Goal: Task Accomplishment & Management: Complete application form

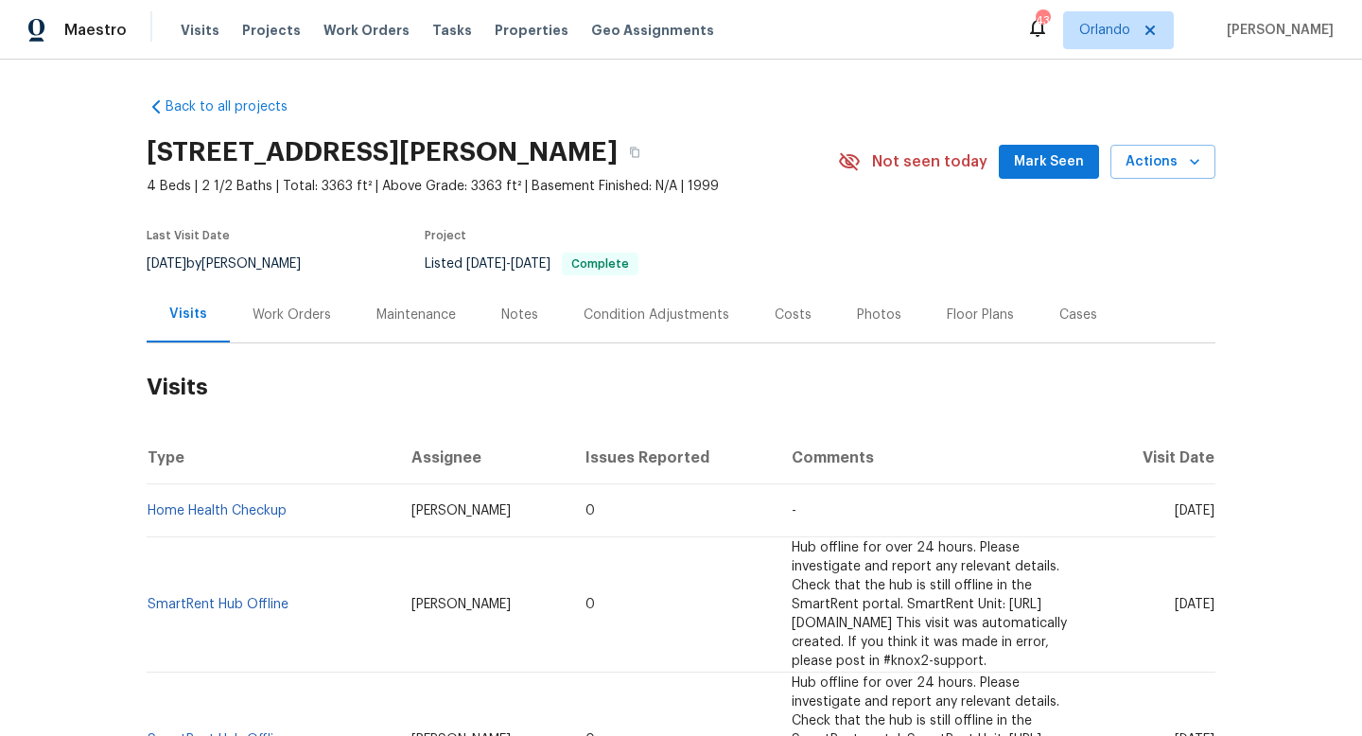
click at [284, 316] on div "Work Orders" at bounding box center [292, 315] width 79 height 19
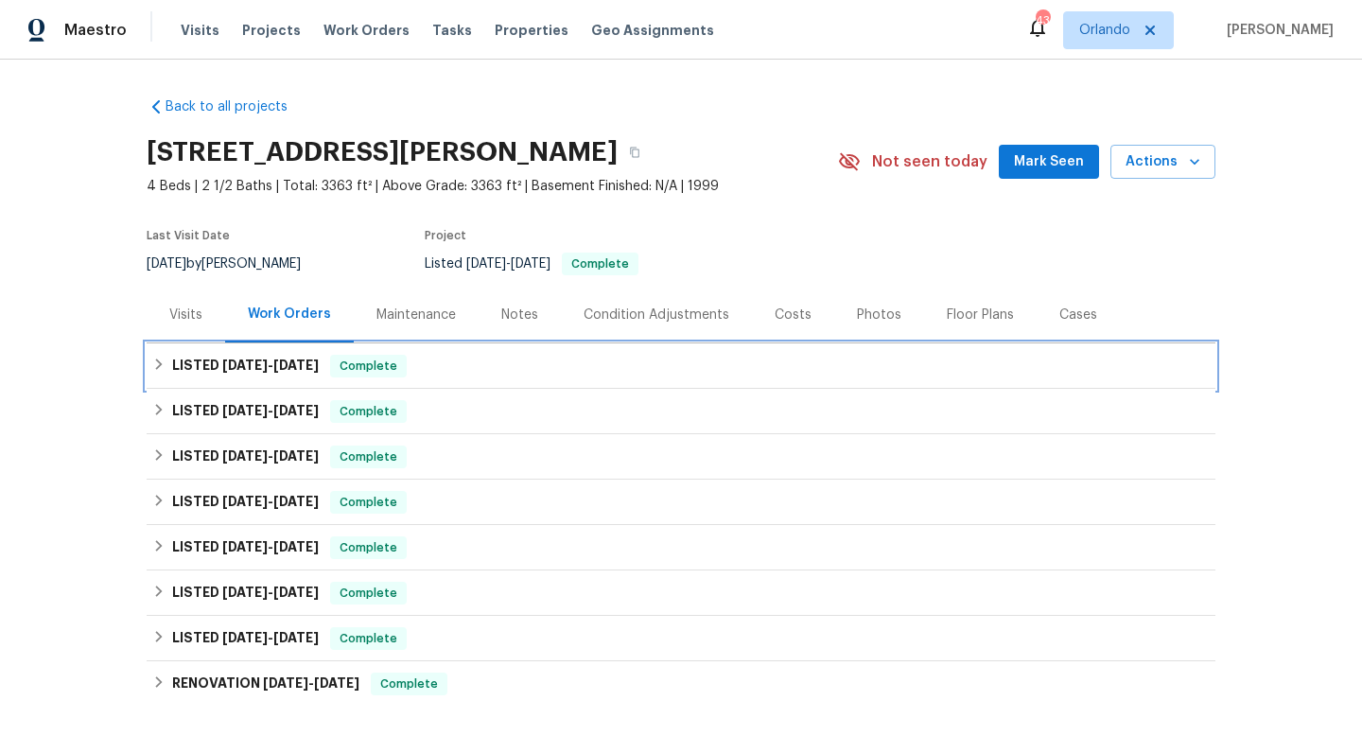
click at [268, 358] on span "8/26/25" at bounding box center [244, 364] width 45 height 13
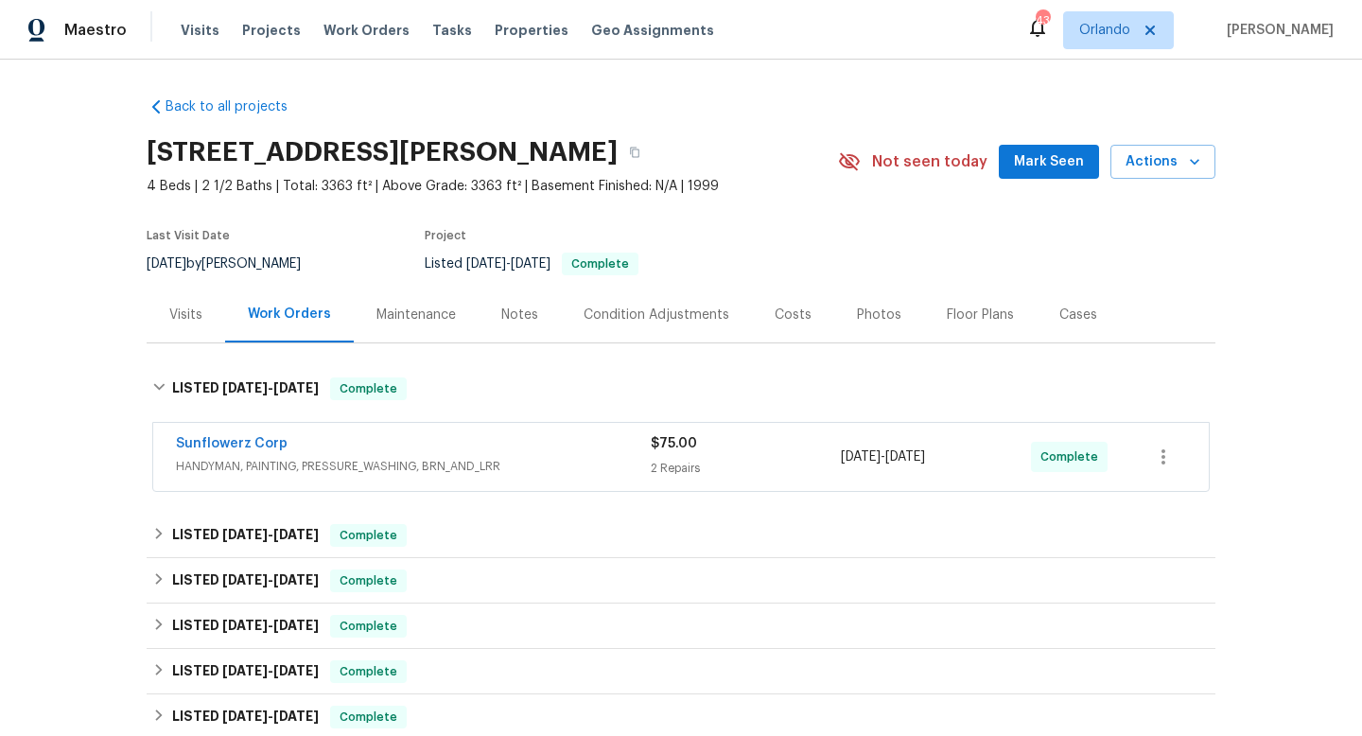
click at [192, 323] on div "Visits" at bounding box center [185, 315] width 33 height 19
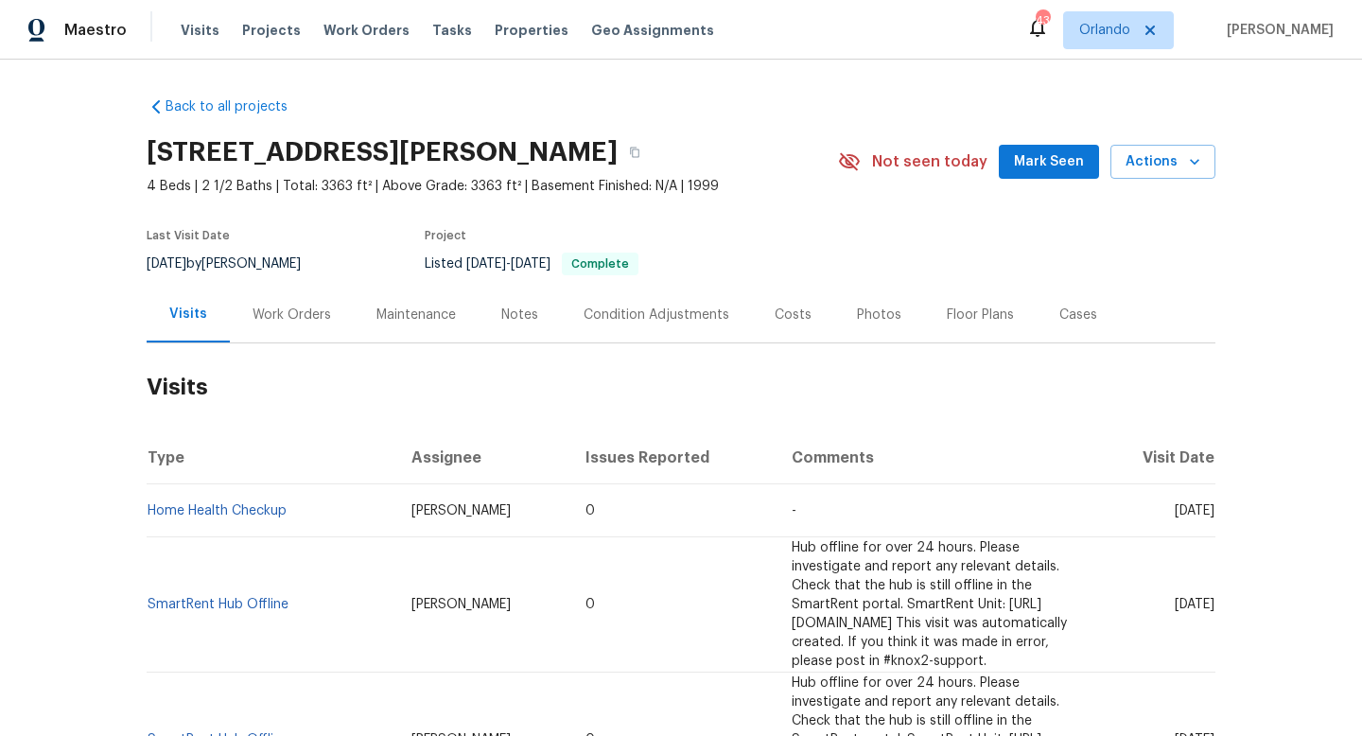
click at [227, 264] on div "8/26/2025 by Ryan Craven" at bounding box center [235, 264] width 177 height 23
copy div "8/26/2025 by Ryan Craven"
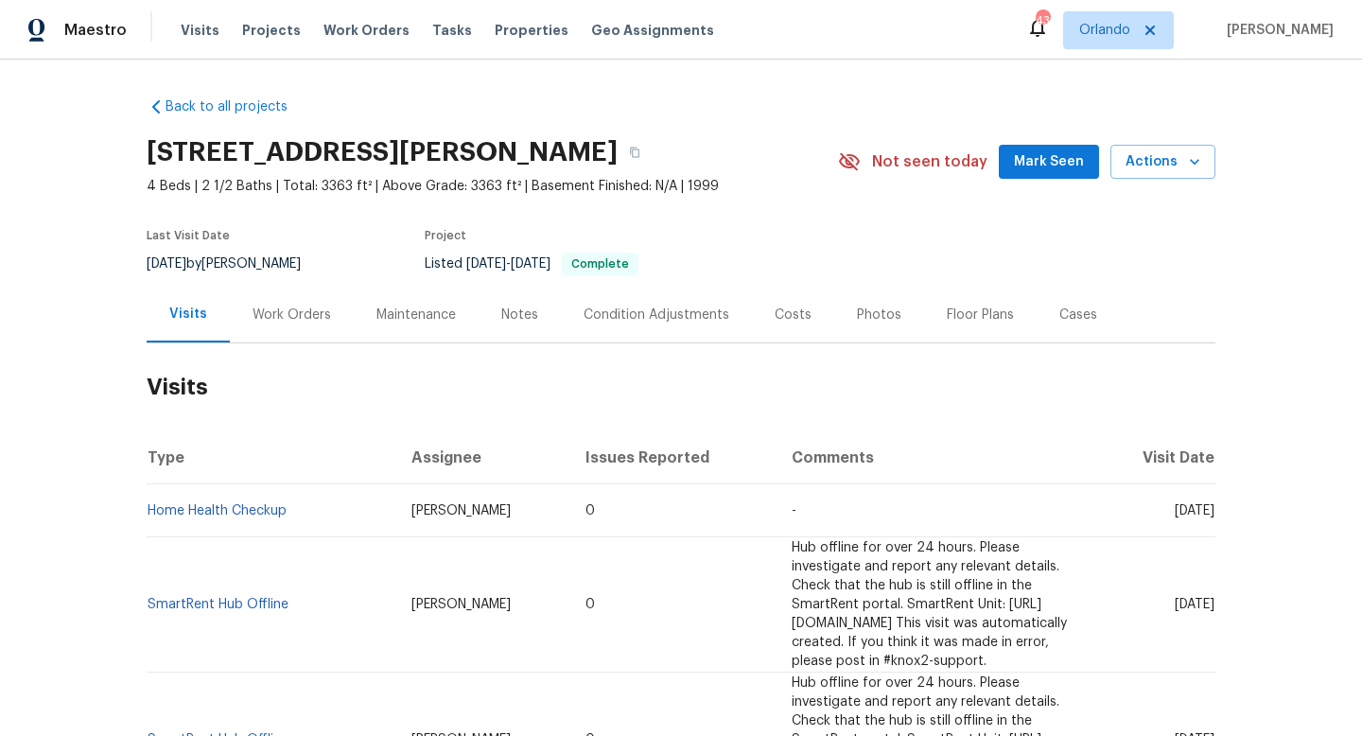
click at [275, 323] on div "Work Orders" at bounding box center [292, 315] width 79 height 19
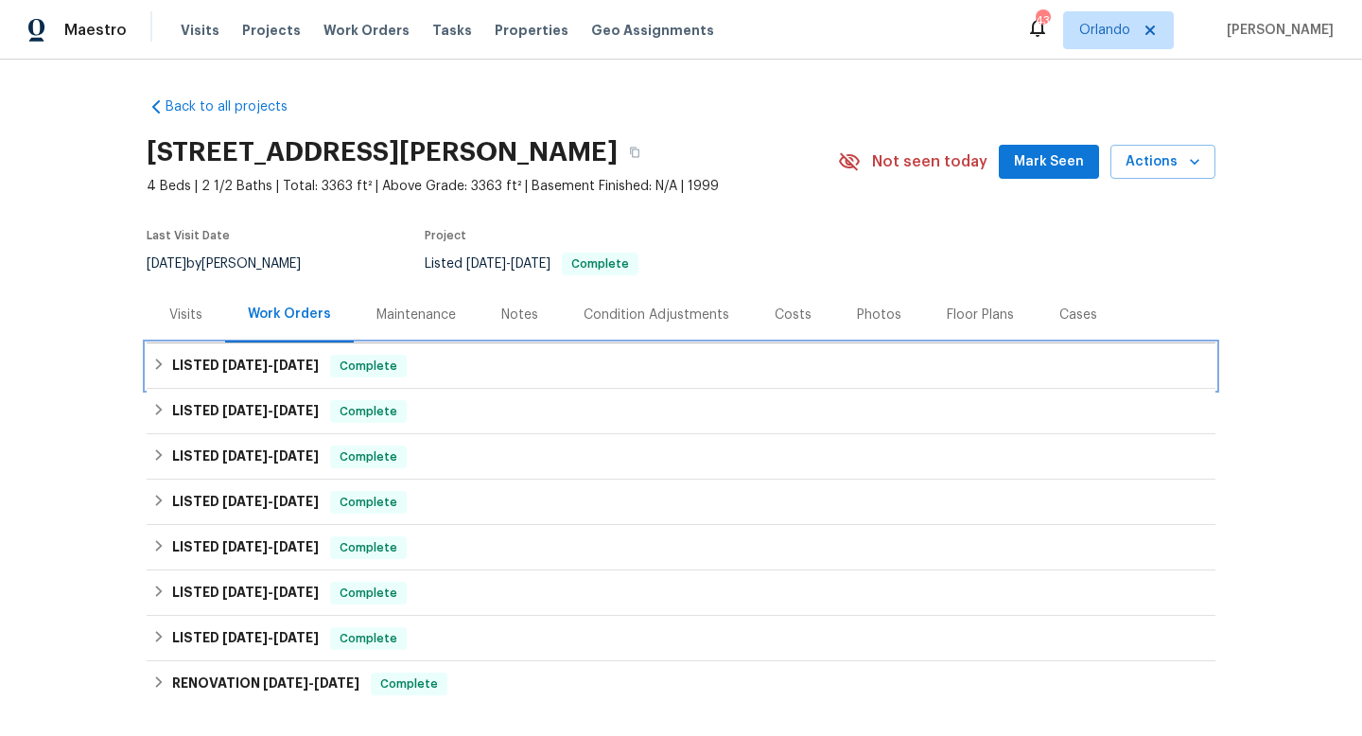
click at [234, 370] on span "8/26/25" at bounding box center [244, 364] width 45 height 13
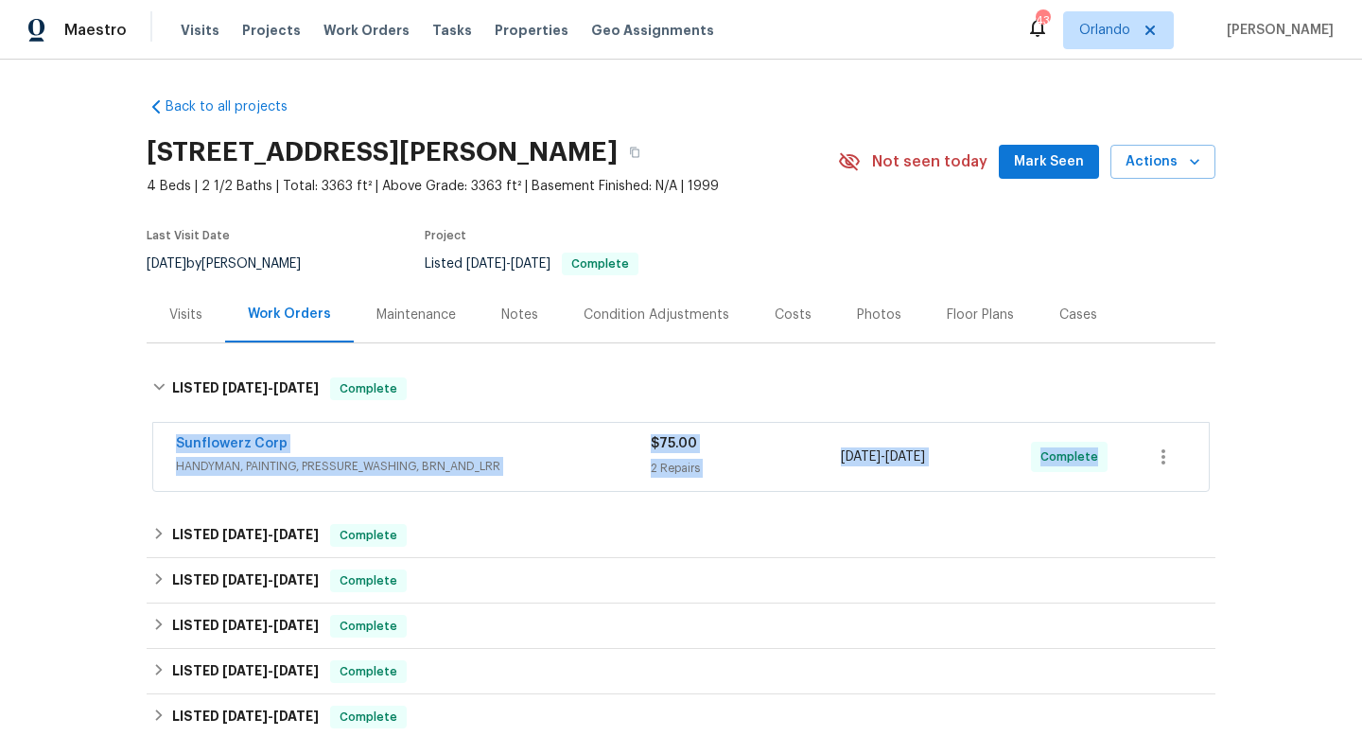
drag, startPoint x: 153, startPoint y: 445, endPoint x: 1146, endPoint y: 452, distance: 993.2
click at [1167, 452] on div "Sunflowerz Corp HANDYMAN, PAINTING, PRESSURE_WASHING, BRN_AND_LRR $75.00 2 Repa…" at bounding box center [681, 457] width 1056 height 68
copy div "Sunflowerz Corp HANDYMAN, PAINTING, PRESSURE_WASHING, BRN_AND_LRR $75.00 2 Repa…"
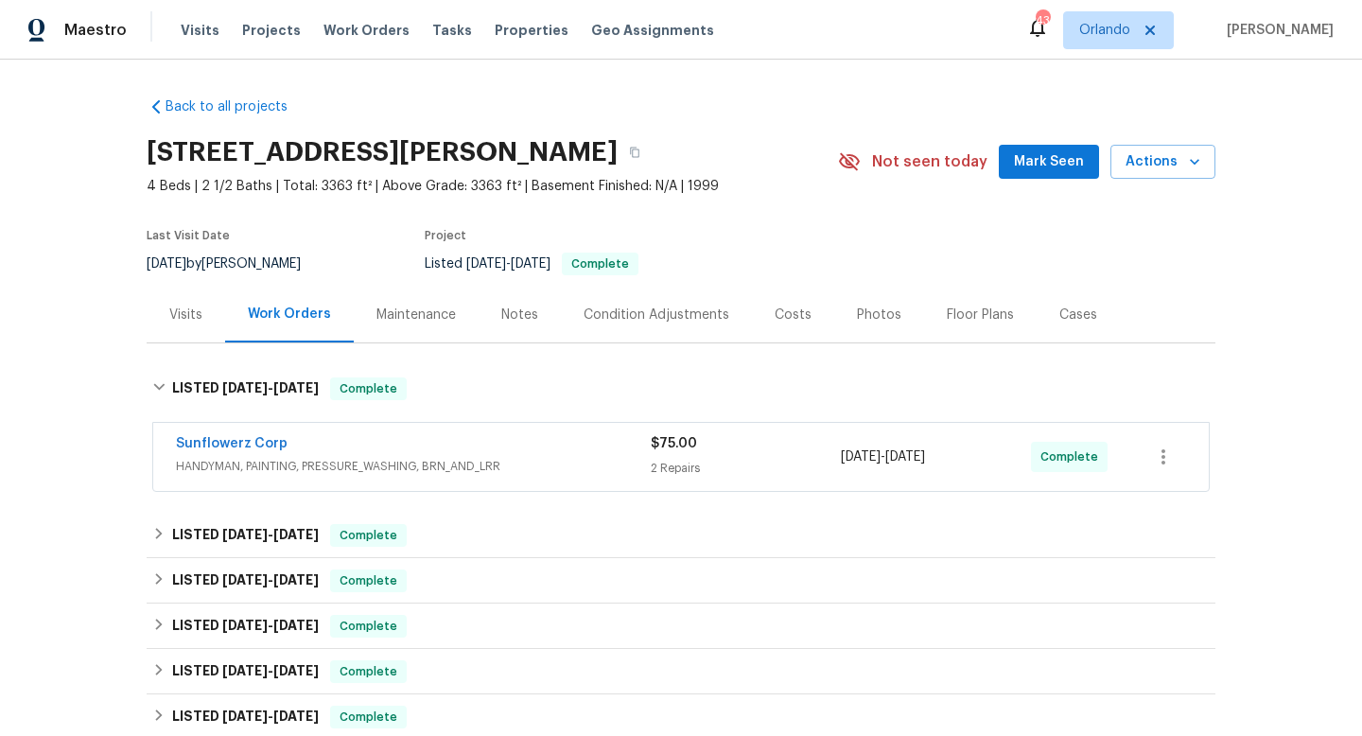
click at [195, 314] on div "Visits" at bounding box center [185, 315] width 33 height 19
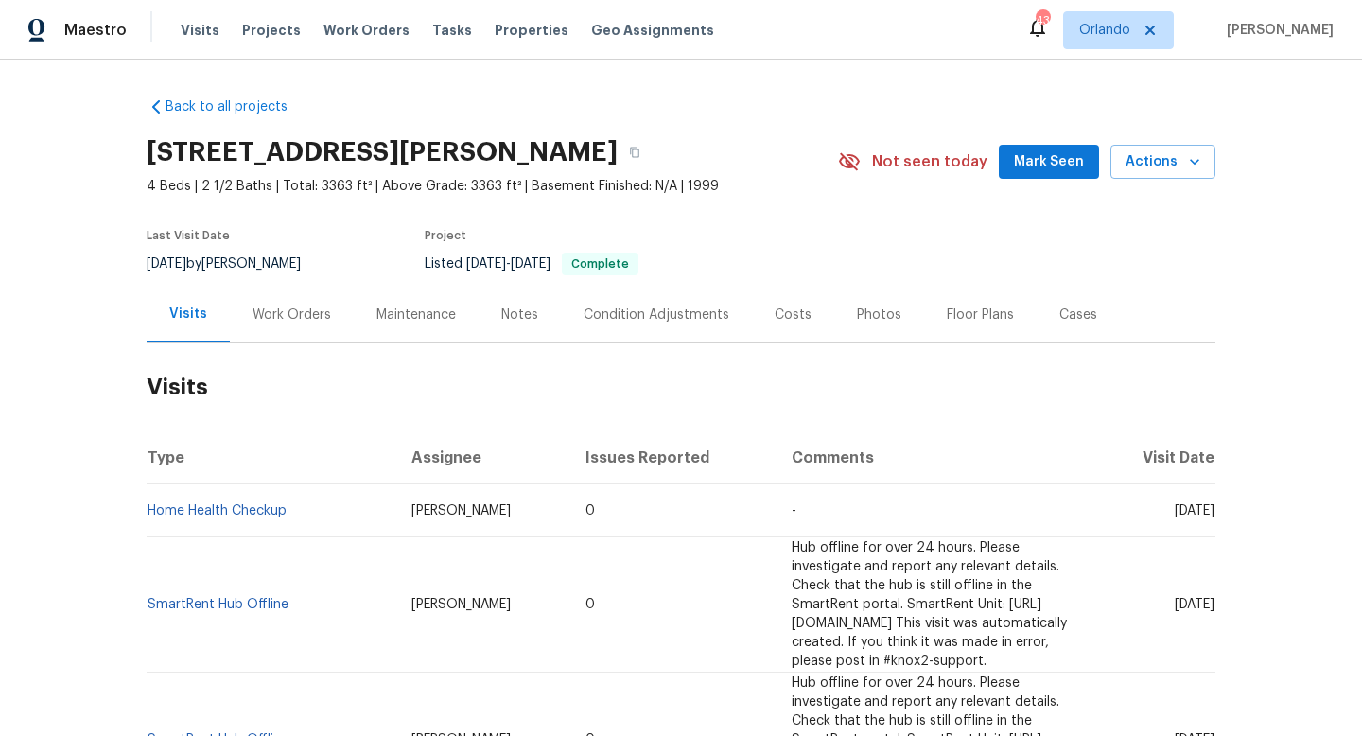
click at [295, 322] on div "Work Orders" at bounding box center [292, 315] width 79 height 19
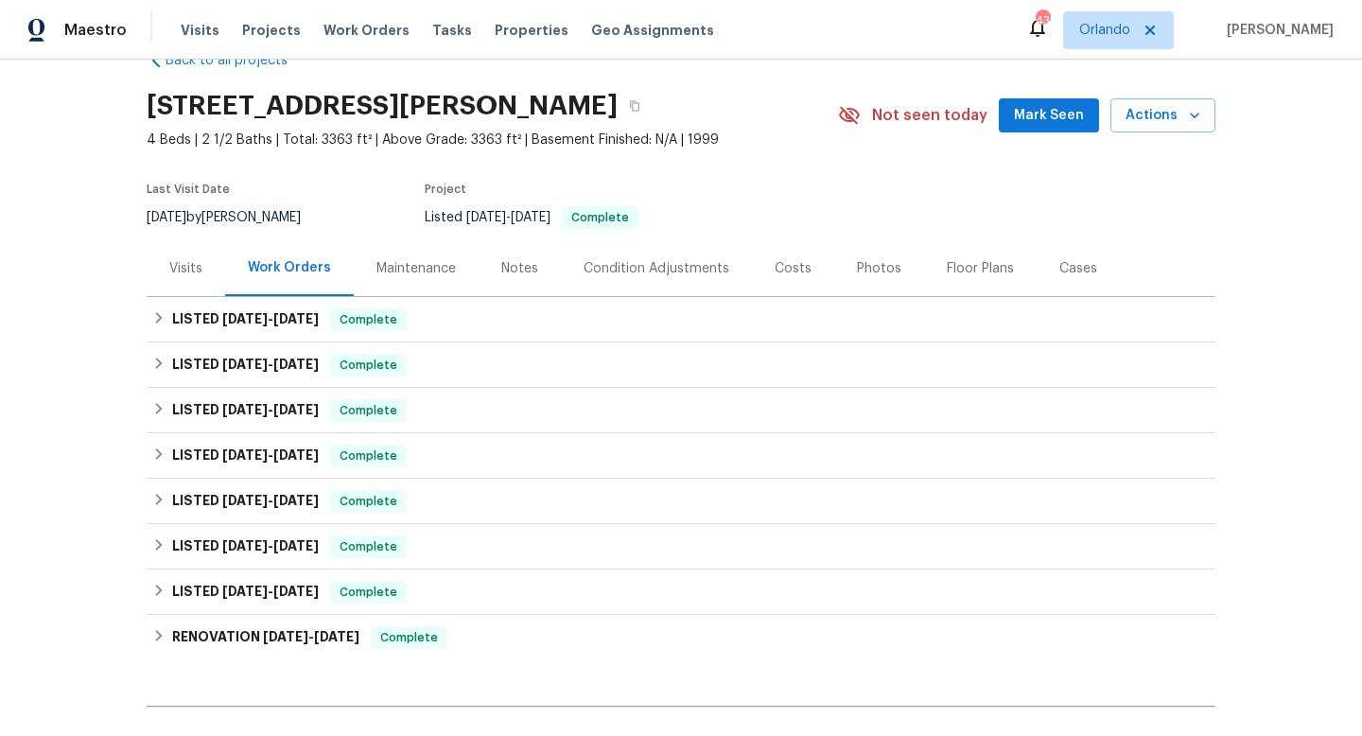
scroll to position [44, 0]
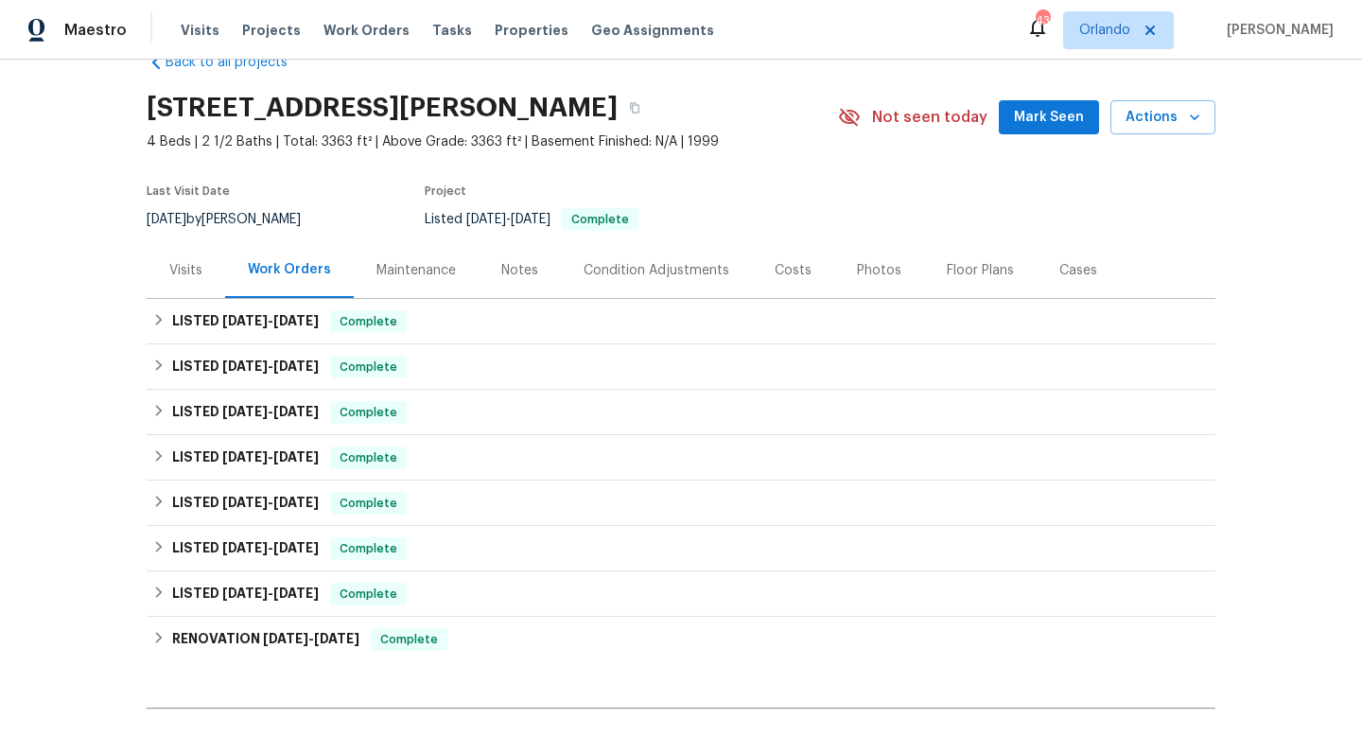
click at [1085, 277] on div "Cases" at bounding box center [1078, 270] width 38 height 19
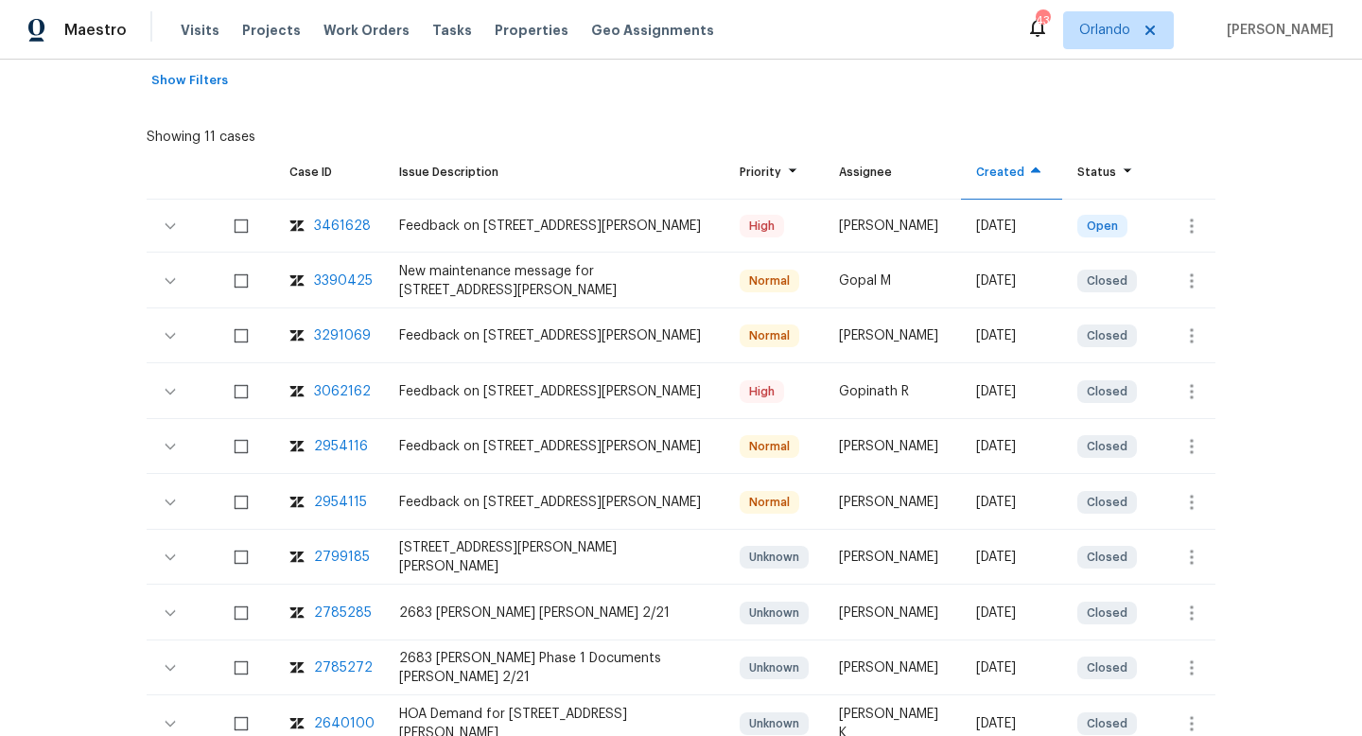
scroll to position [393, 0]
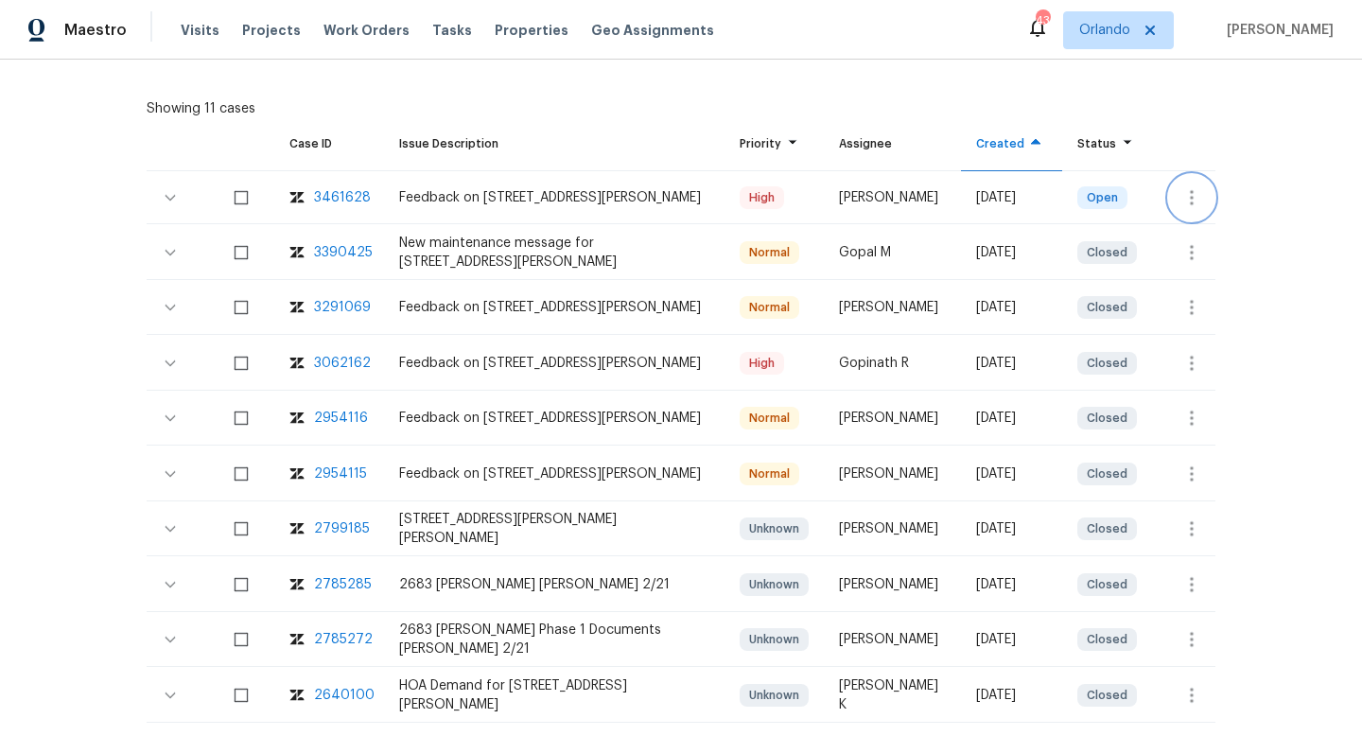
click at [1187, 192] on icon "button" at bounding box center [1191, 197] width 23 height 23
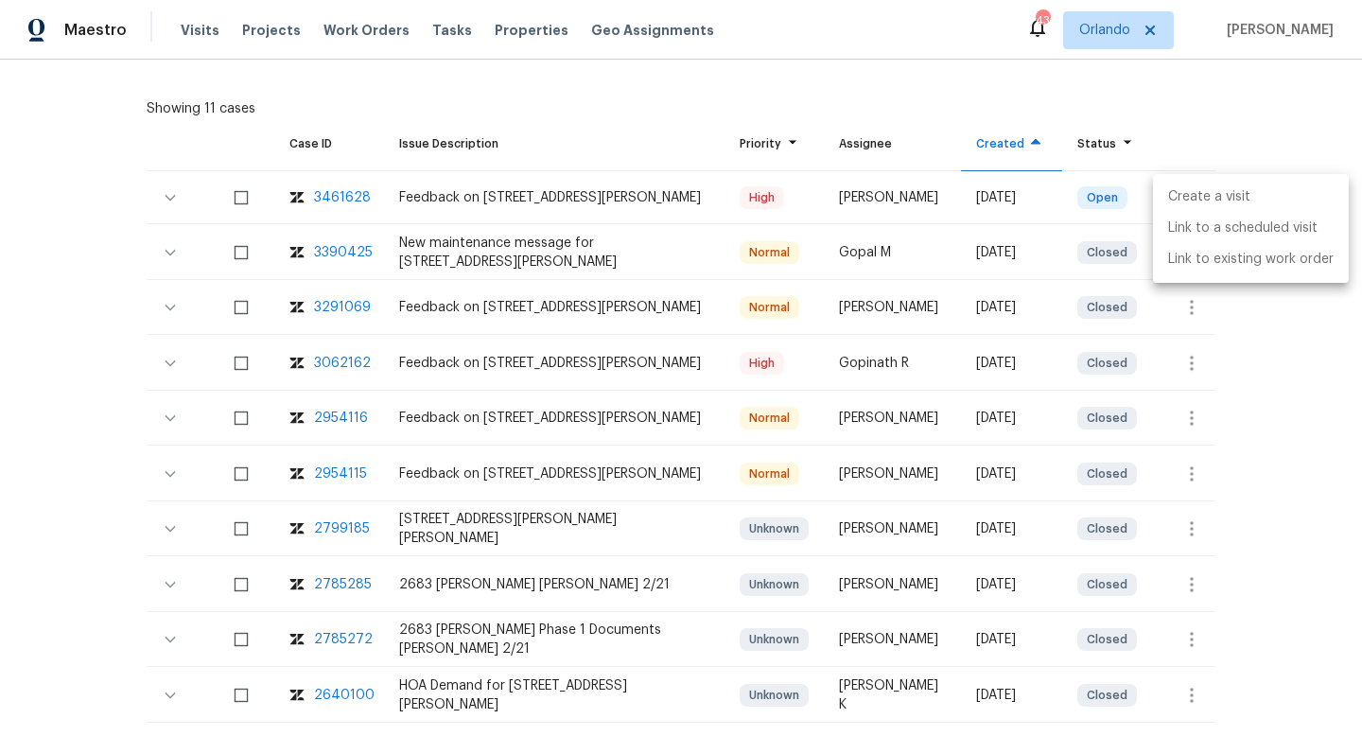
click at [1187, 193] on li "Create a visit" at bounding box center [1251, 197] width 196 height 31
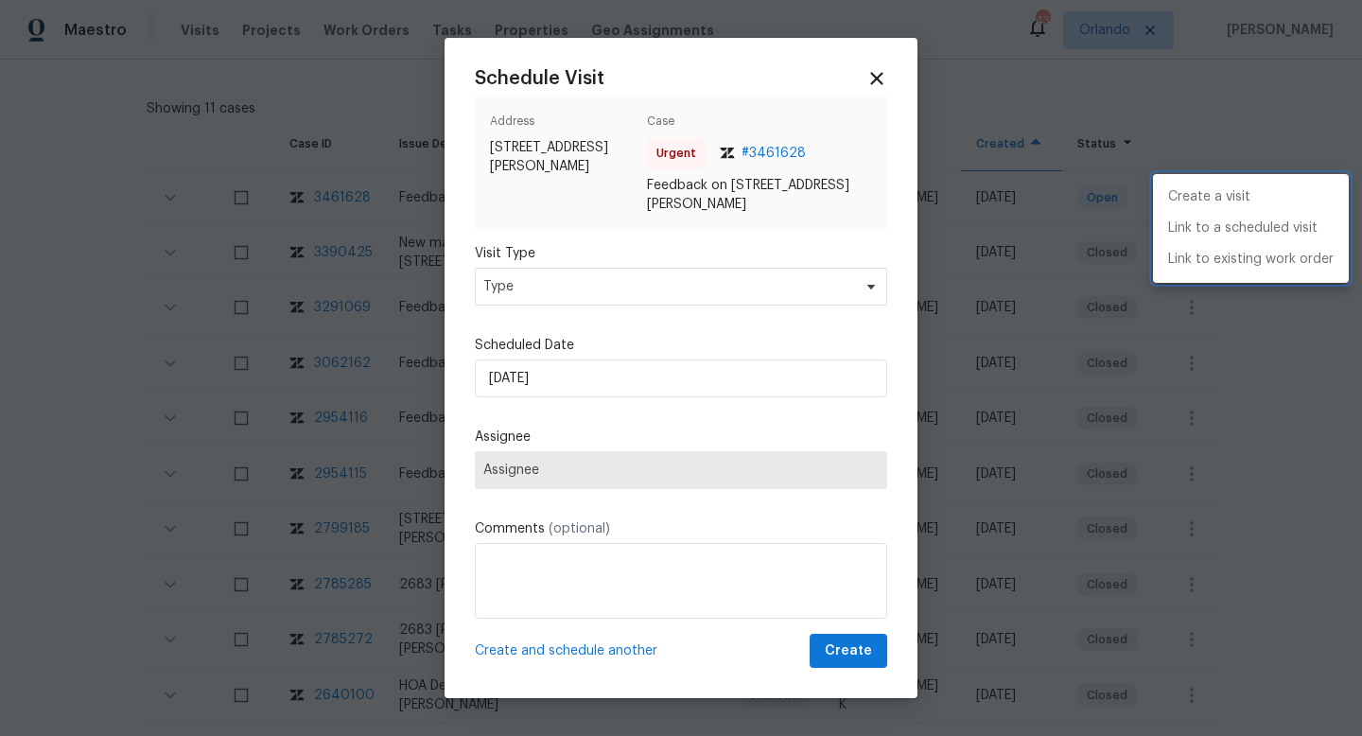
click at [559, 285] on div at bounding box center [681, 368] width 1362 height 736
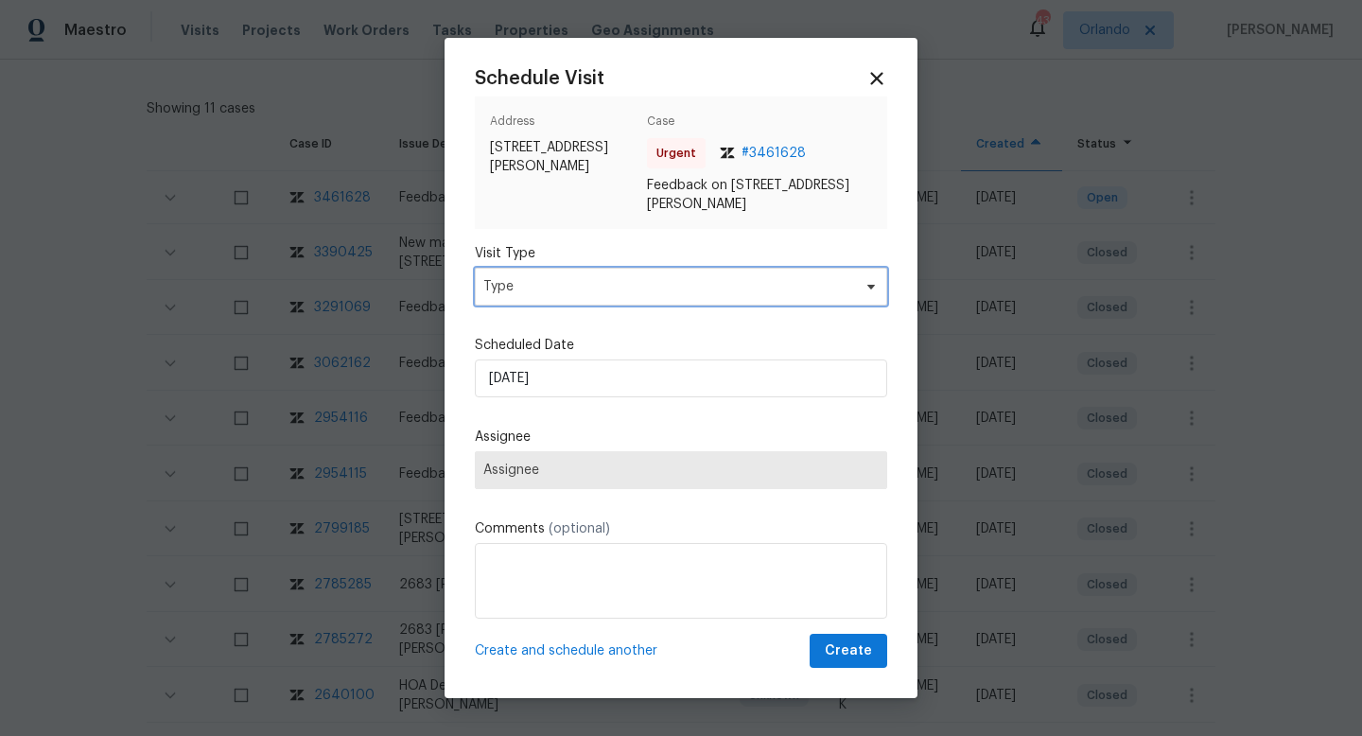
click at [559, 285] on span "Type" at bounding box center [667, 286] width 368 height 19
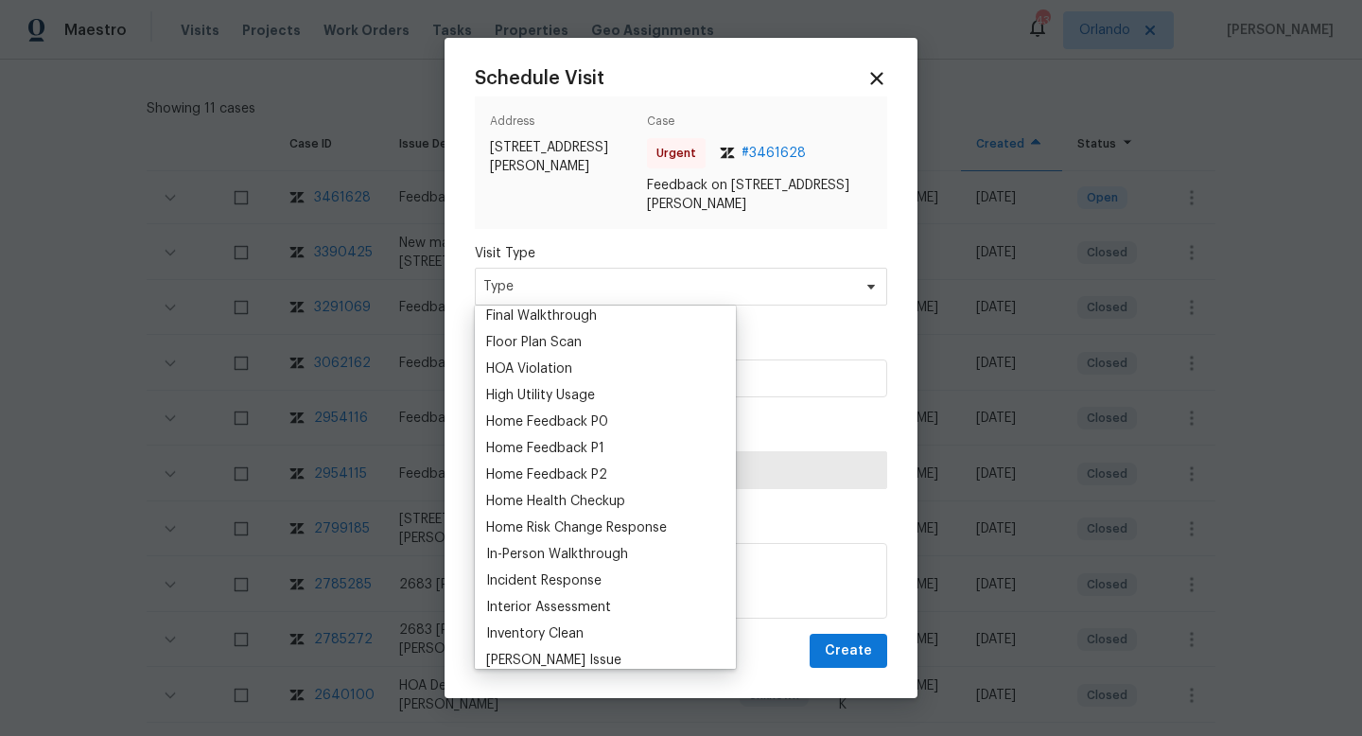
scroll to position [484, 0]
click at [581, 448] on div "Home Feedback P1" at bounding box center [545, 447] width 118 height 19
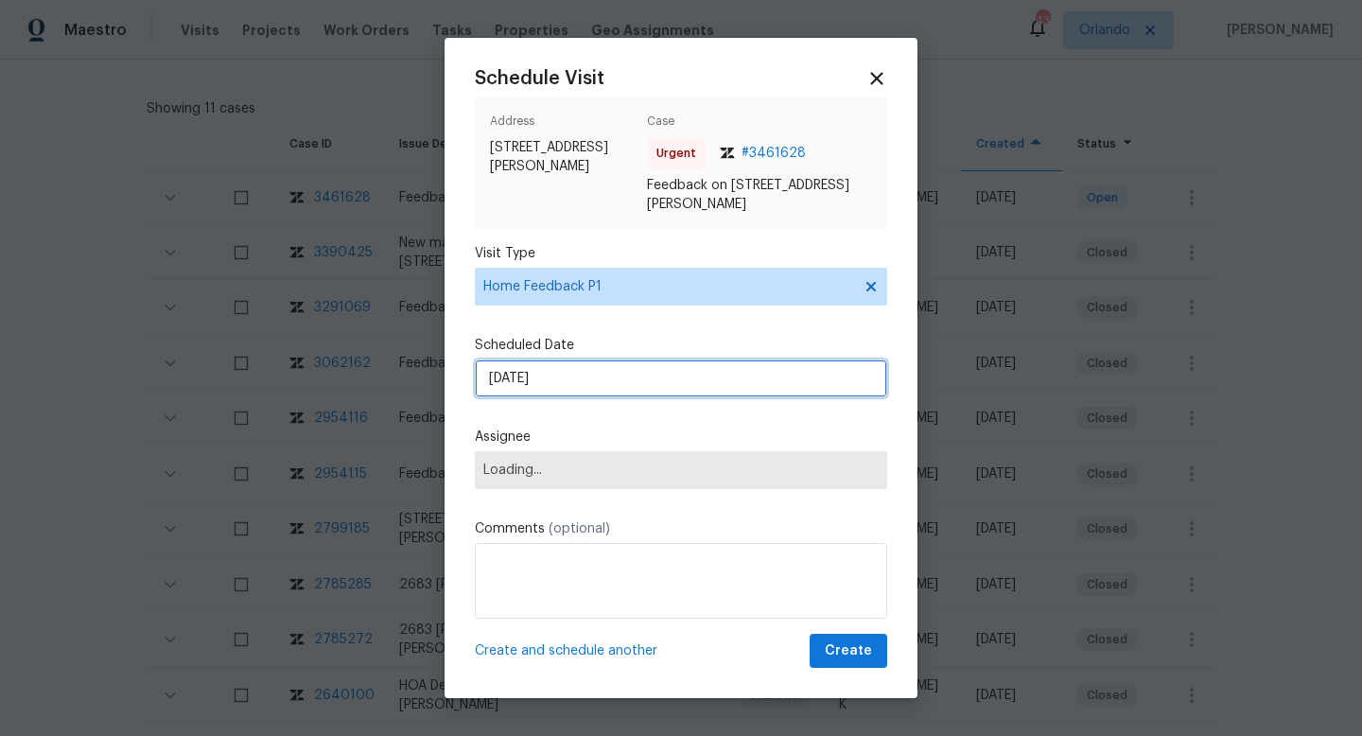
click at [564, 373] on input "03/09/2025" at bounding box center [681, 378] width 412 height 38
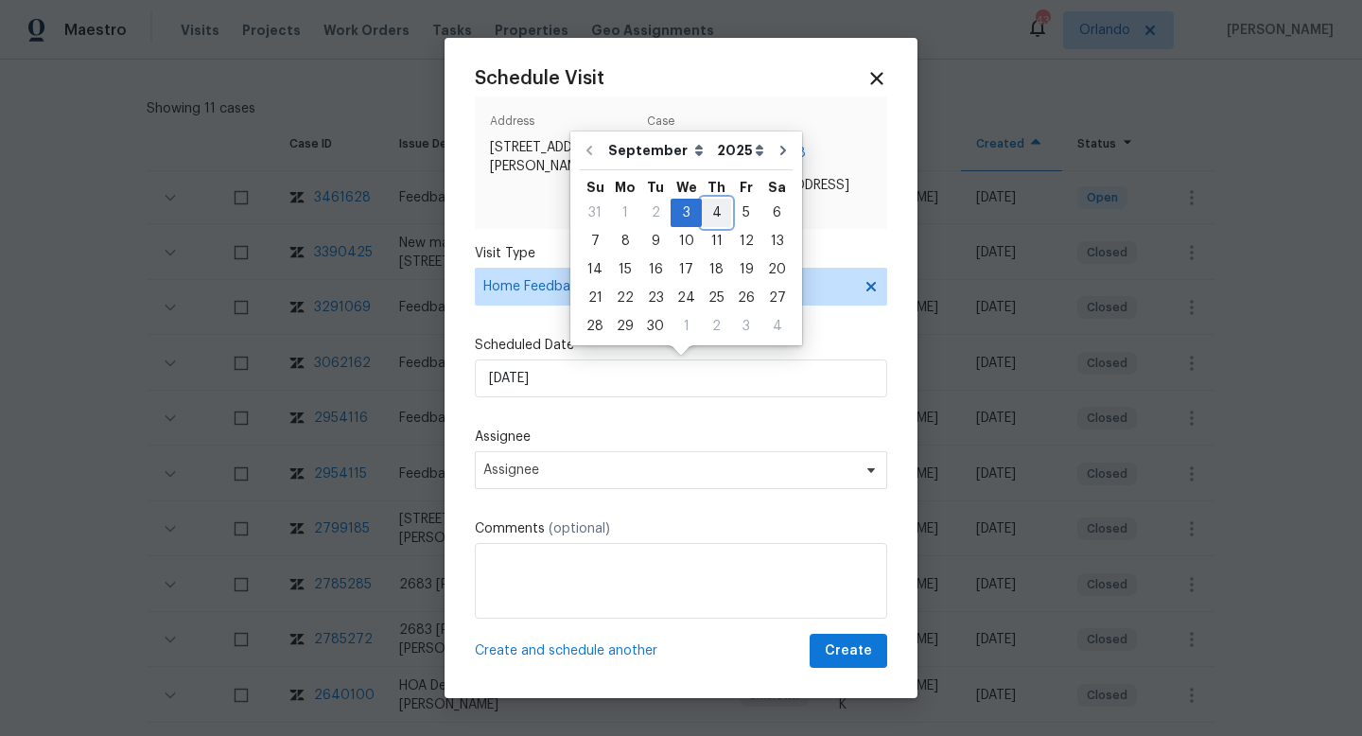
click at [712, 217] on div "4" at bounding box center [716, 213] width 29 height 26
type input "04/09/2025"
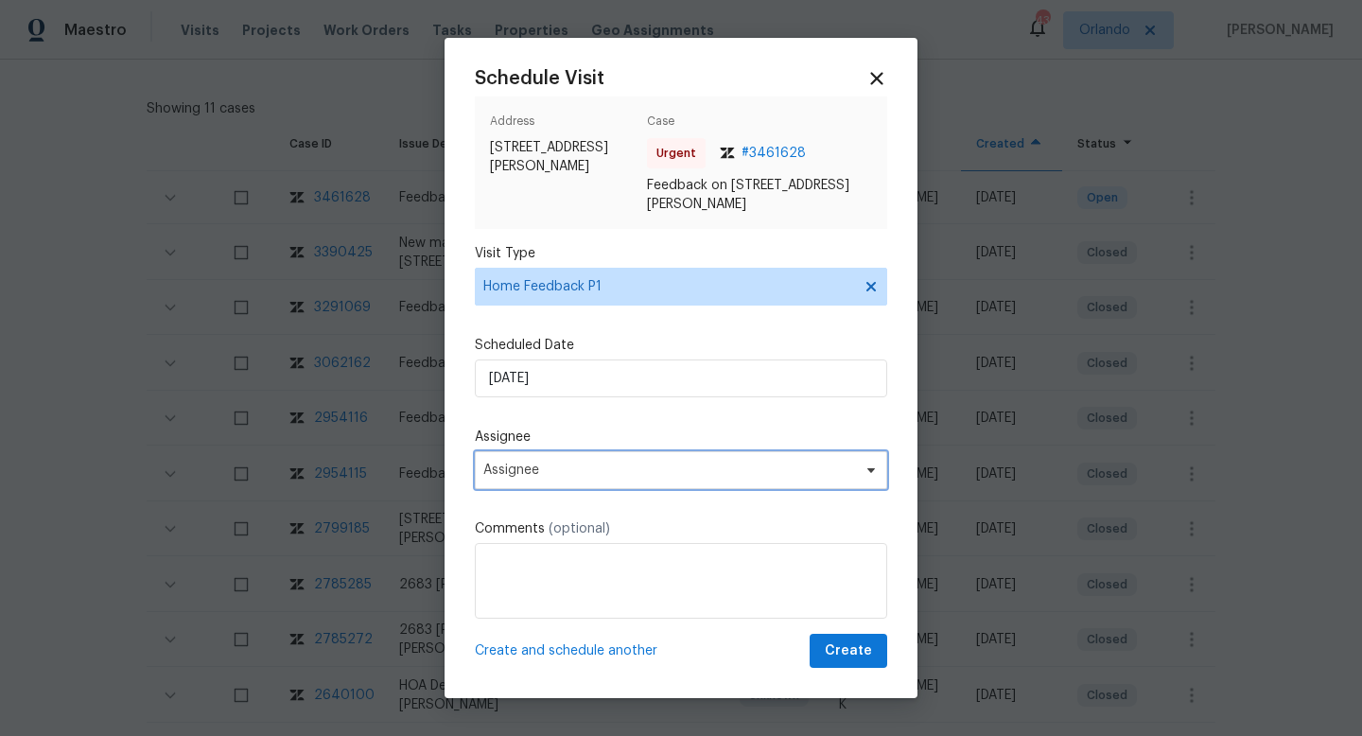
click at [523, 474] on span "Assignee" at bounding box center [668, 470] width 371 height 15
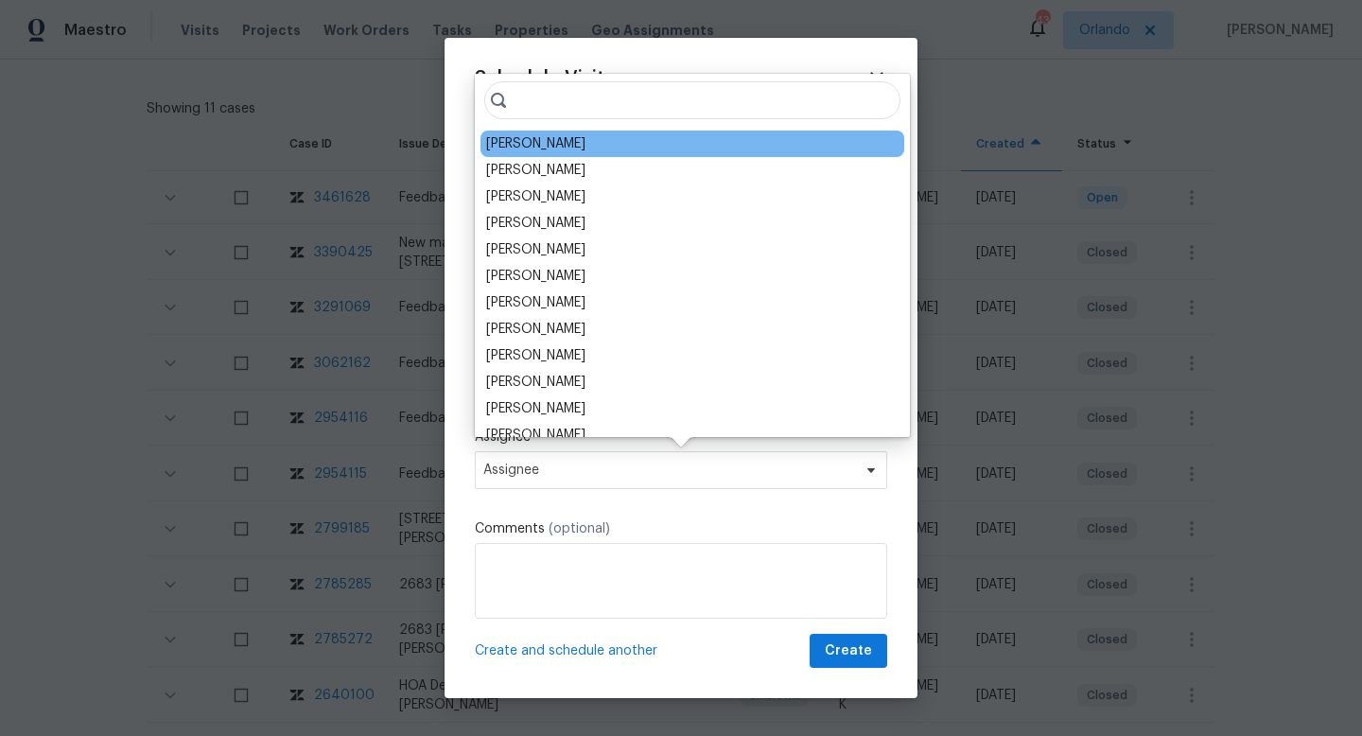
click at [558, 144] on div "Ryan Craven" at bounding box center [535, 143] width 99 height 19
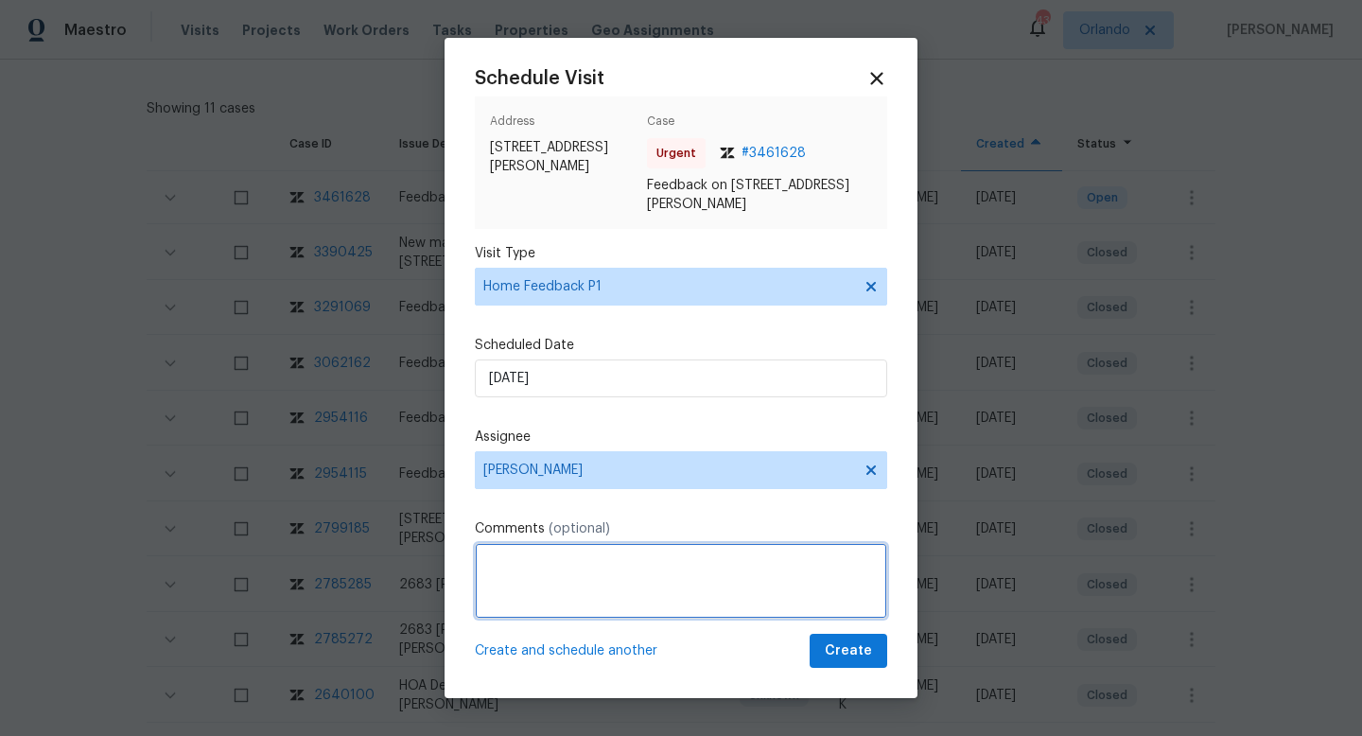
click at [577, 561] on textarea at bounding box center [681, 581] width 412 height 76
paste textarea "The hardwood floors in the formal dining have excessive creaking. The hardwood …"
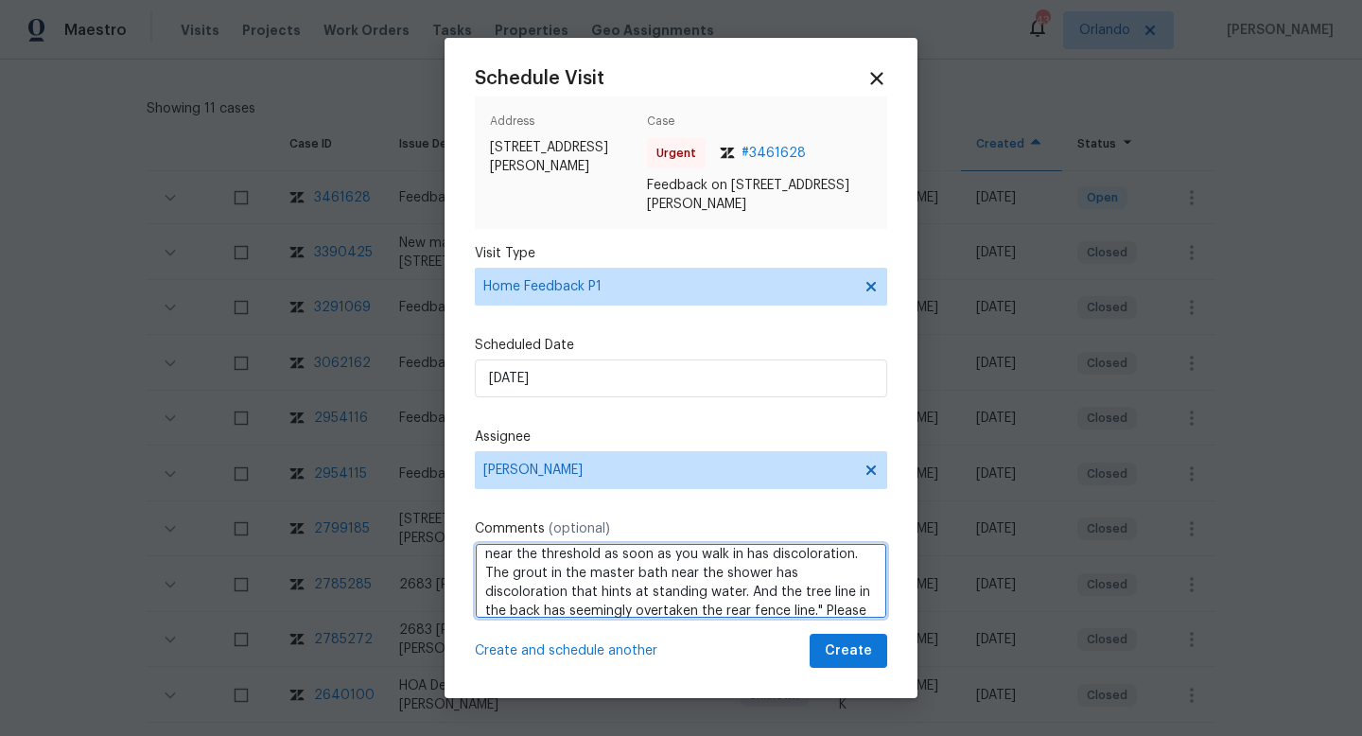
scroll to position [65, 0]
type textarea "We received a feedback stating "The hardwood floors in the formal dining have e…"
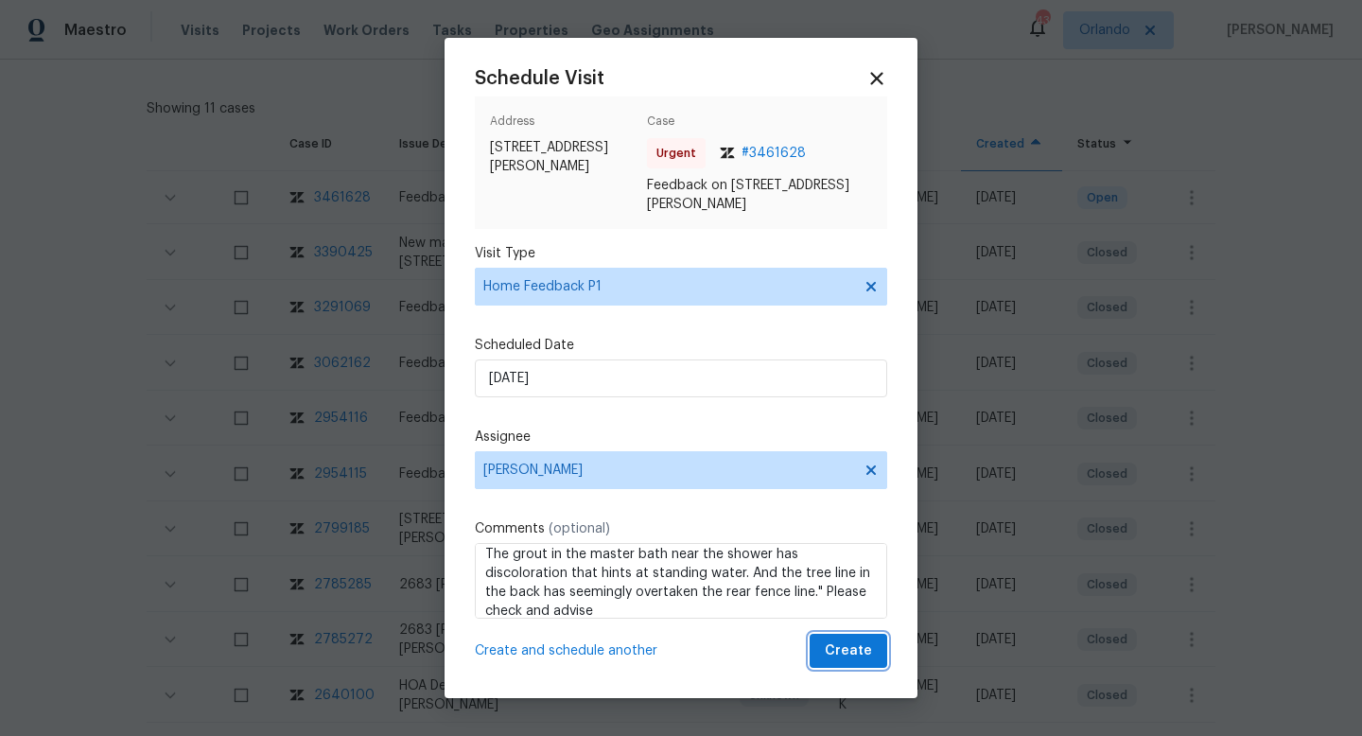
click at [834, 640] on span "Create" at bounding box center [848, 651] width 47 height 24
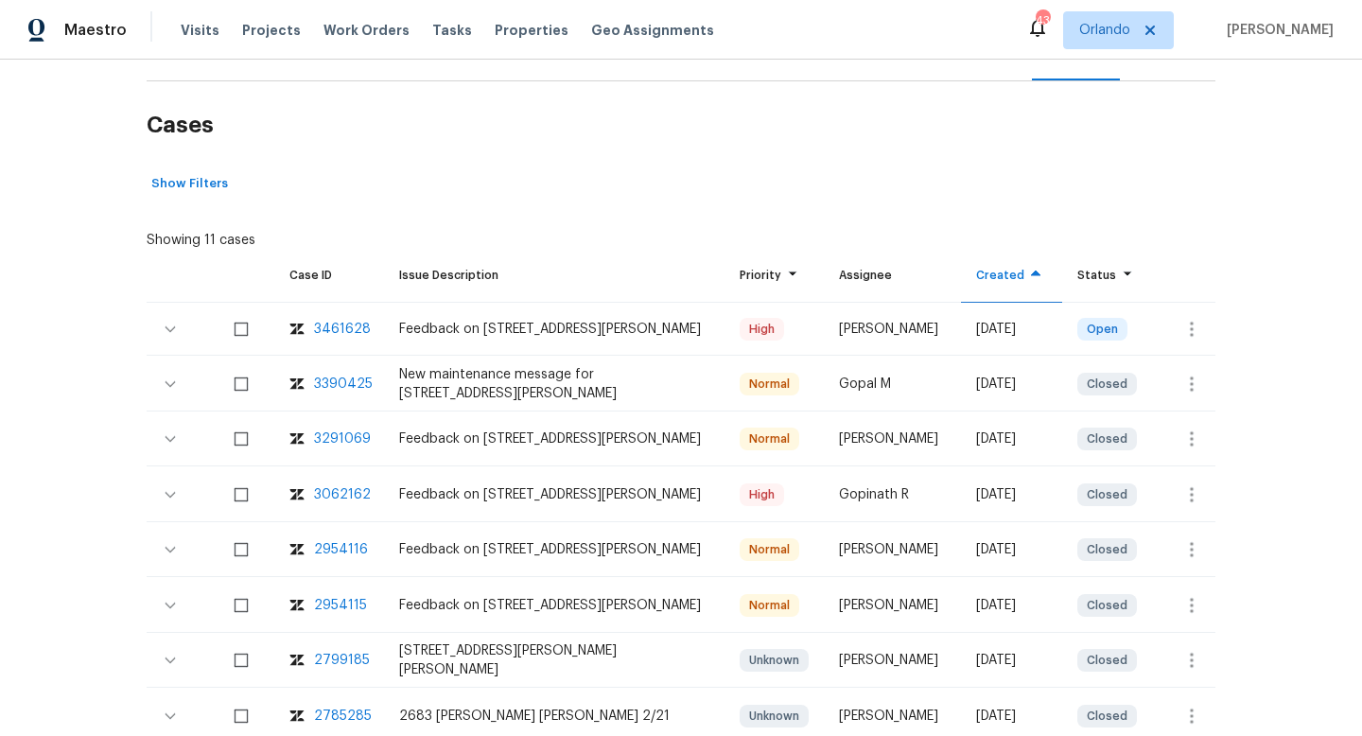
scroll to position [125, 0]
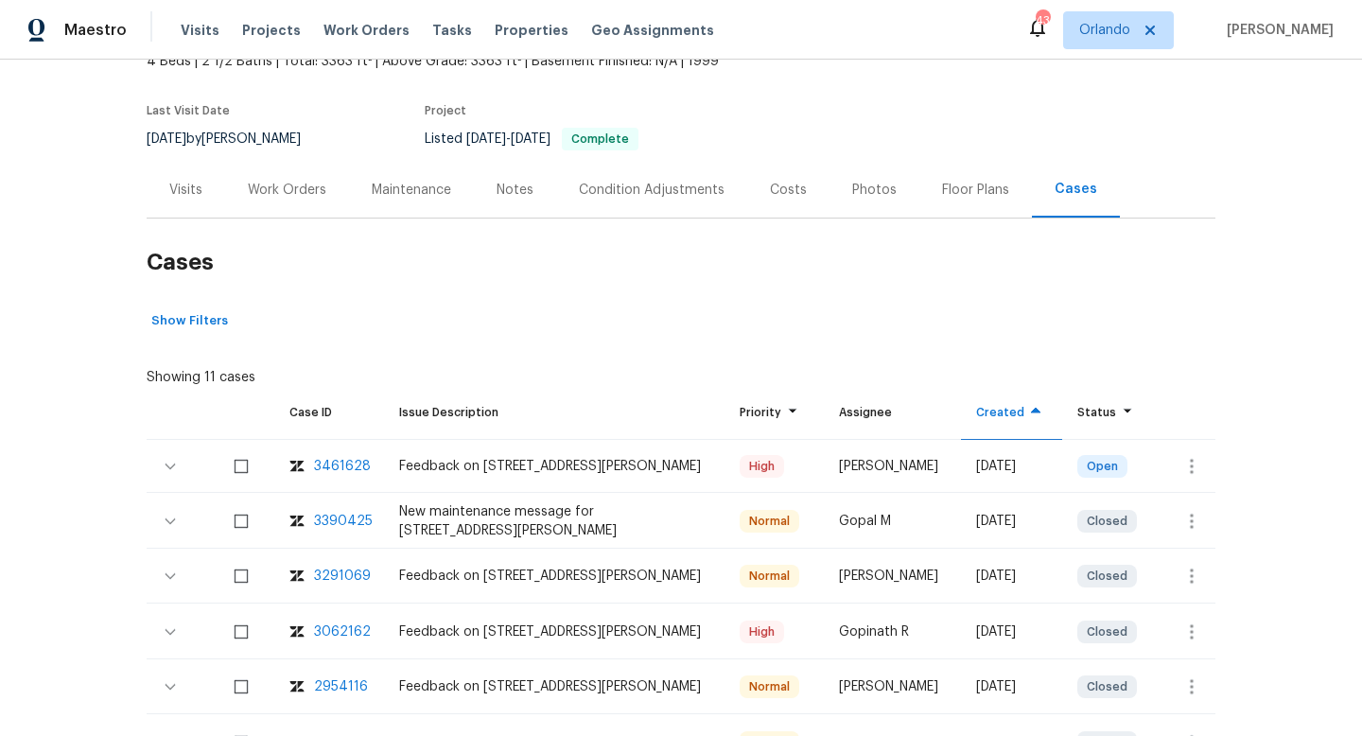
click at [165, 179] on div "Visits" at bounding box center [186, 190] width 79 height 56
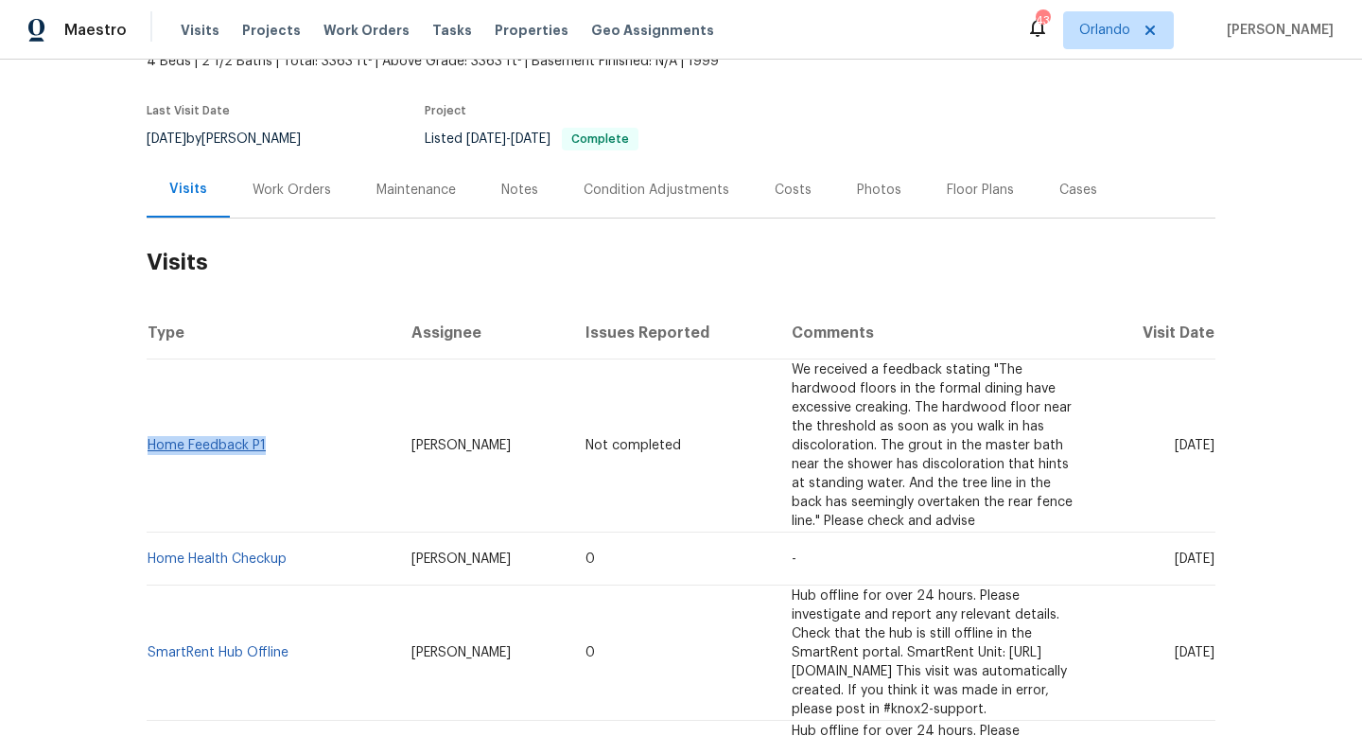
drag, startPoint x: 305, startPoint y: 442, endPoint x: 149, endPoint y: 428, distance: 155.7
click at [149, 428] on td "Home Feedback P1" at bounding box center [272, 445] width 250 height 173
copy link "Home Feedback P1"
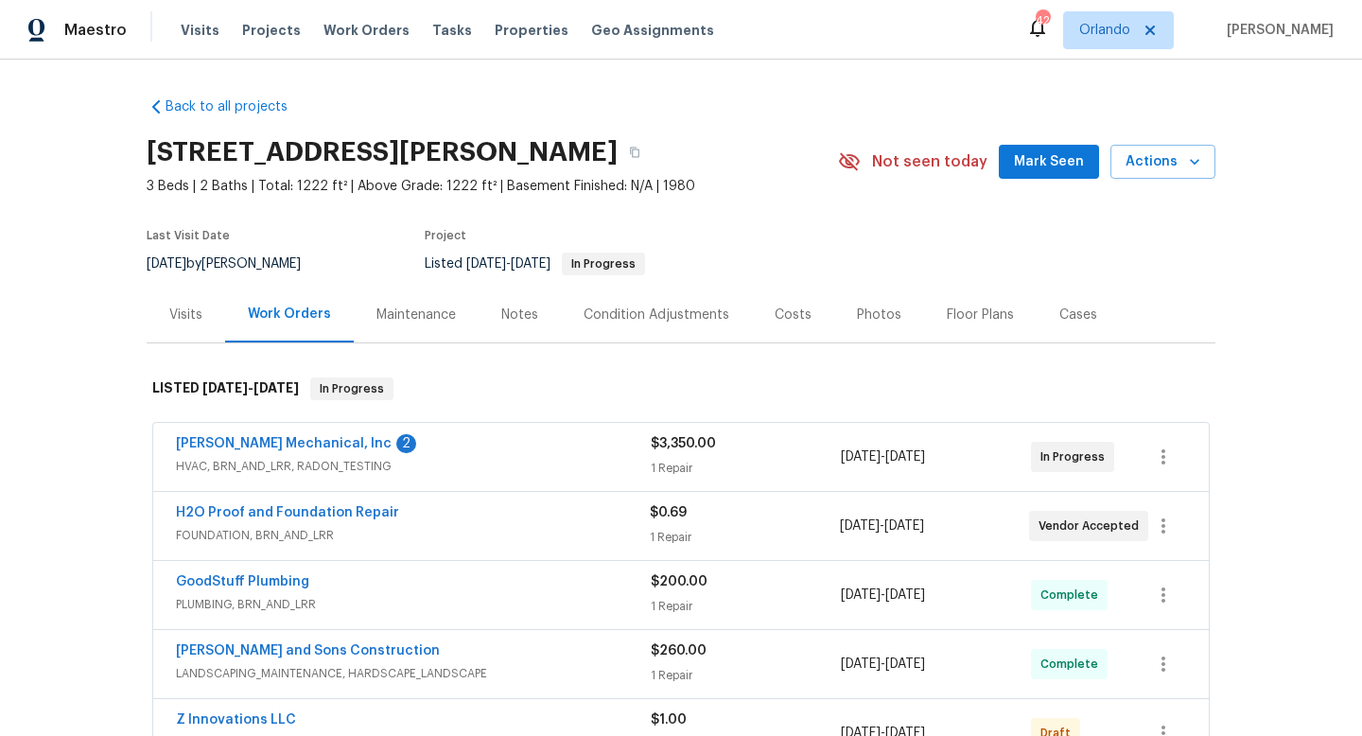
click at [473, 475] on span "HVAC, BRN_AND_LRR, RADON_TESTING" at bounding box center [413, 466] width 475 height 19
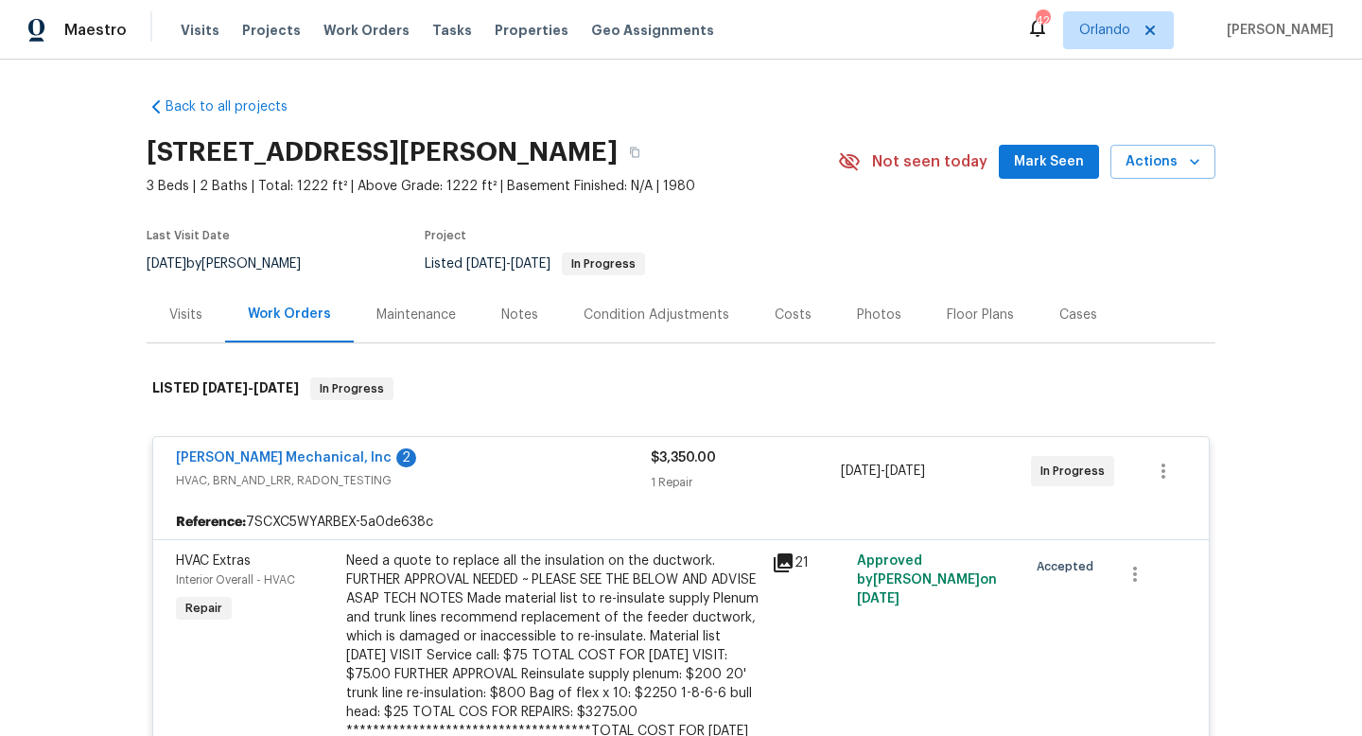
click at [218, 262] on div "8/25/2025 by Tyler Payne" at bounding box center [235, 264] width 177 height 23
copy div "8/25/2025 by Tyler Payne"
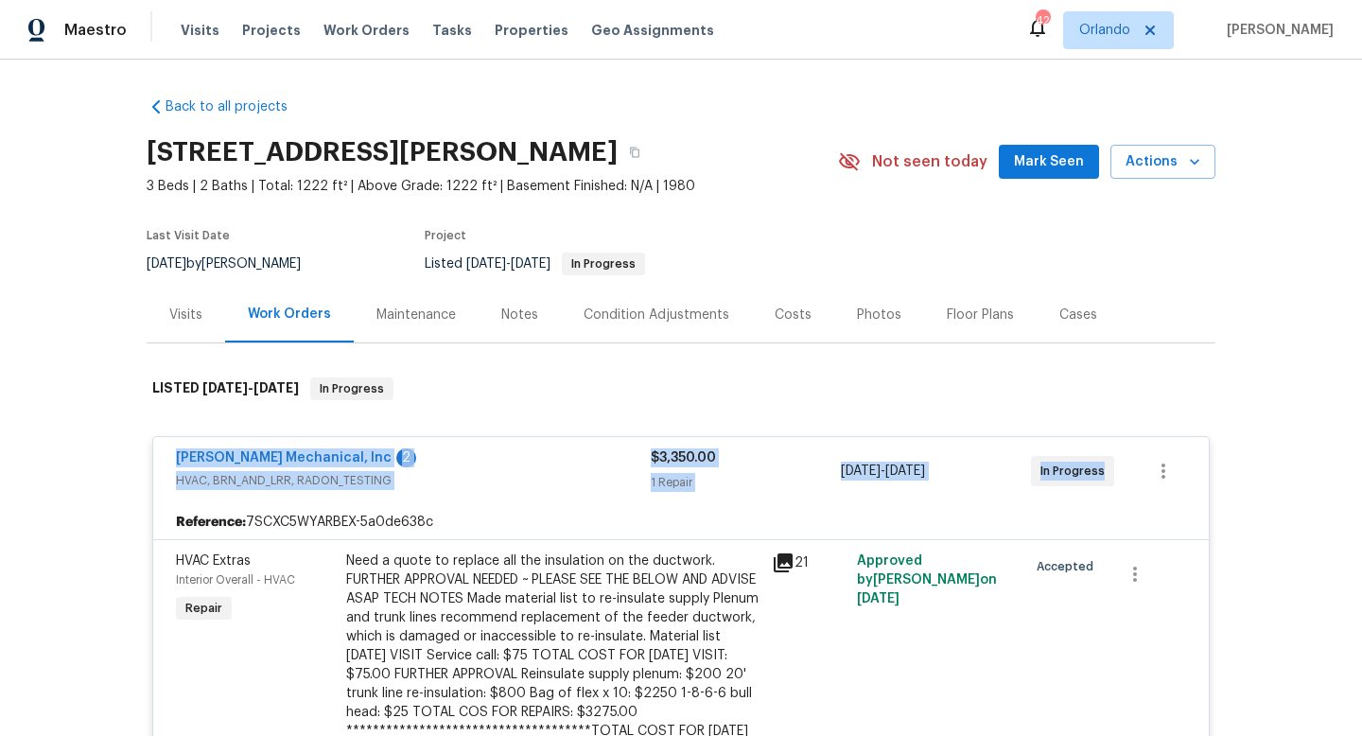
drag, startPoint x: 167, startPoint y: 451, endPoint x: 1145, endPoint y: 486, distance: 978.6
click at [1145, 486] on div "JH Martin Mechanical, Inc 2 HVAC, BRN_AND_LRR, RADON_TESTING $3,350.00 1 Repair…" at bounding box center [681, 471] width 1056 height 68
copy div "JH Martin Mechanical, Inc 2 HVAC, BRN_AND_LRR, RADON_TESTING $3,350.00 1 Repair…"
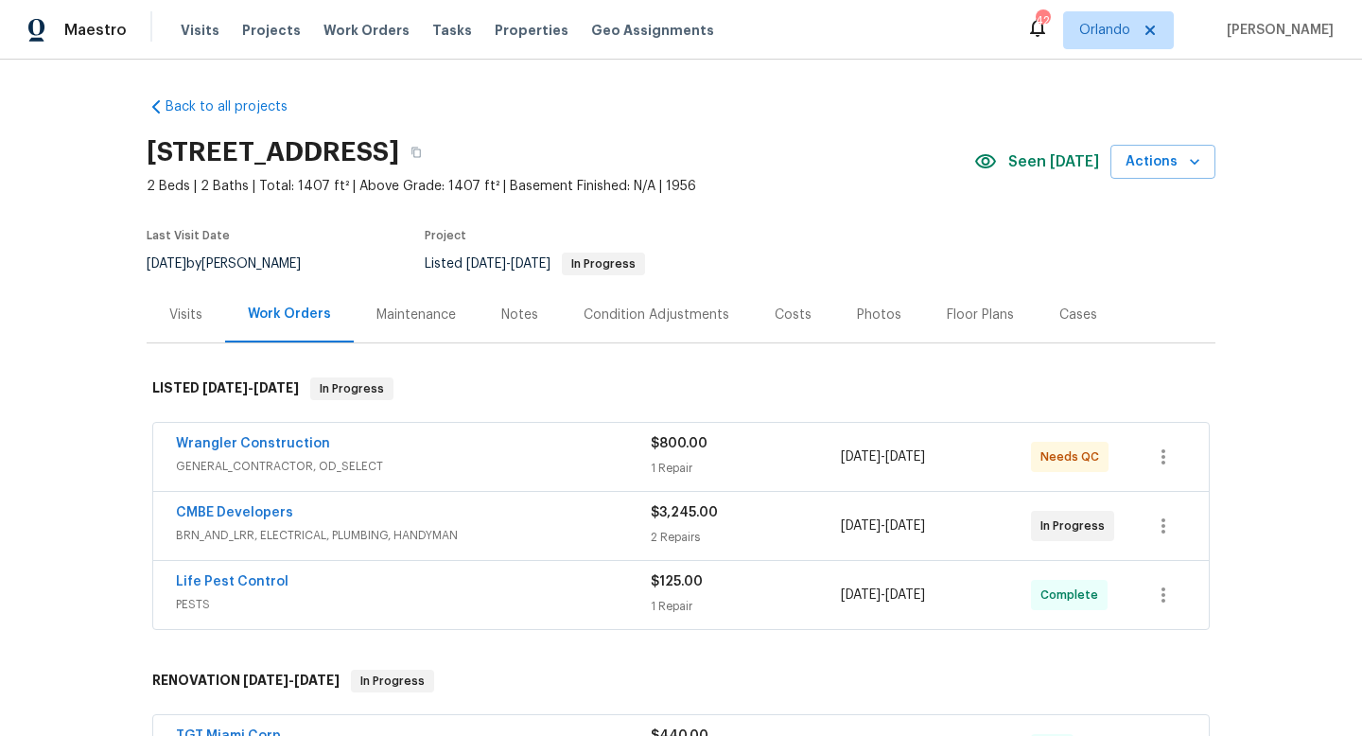
click at [304, 258] on div "[DATE] by [PERSON_NAME]" at bounding box center [235, 264] width 177 height 23
copy div "[DATE] by [PERSON_NAME]"
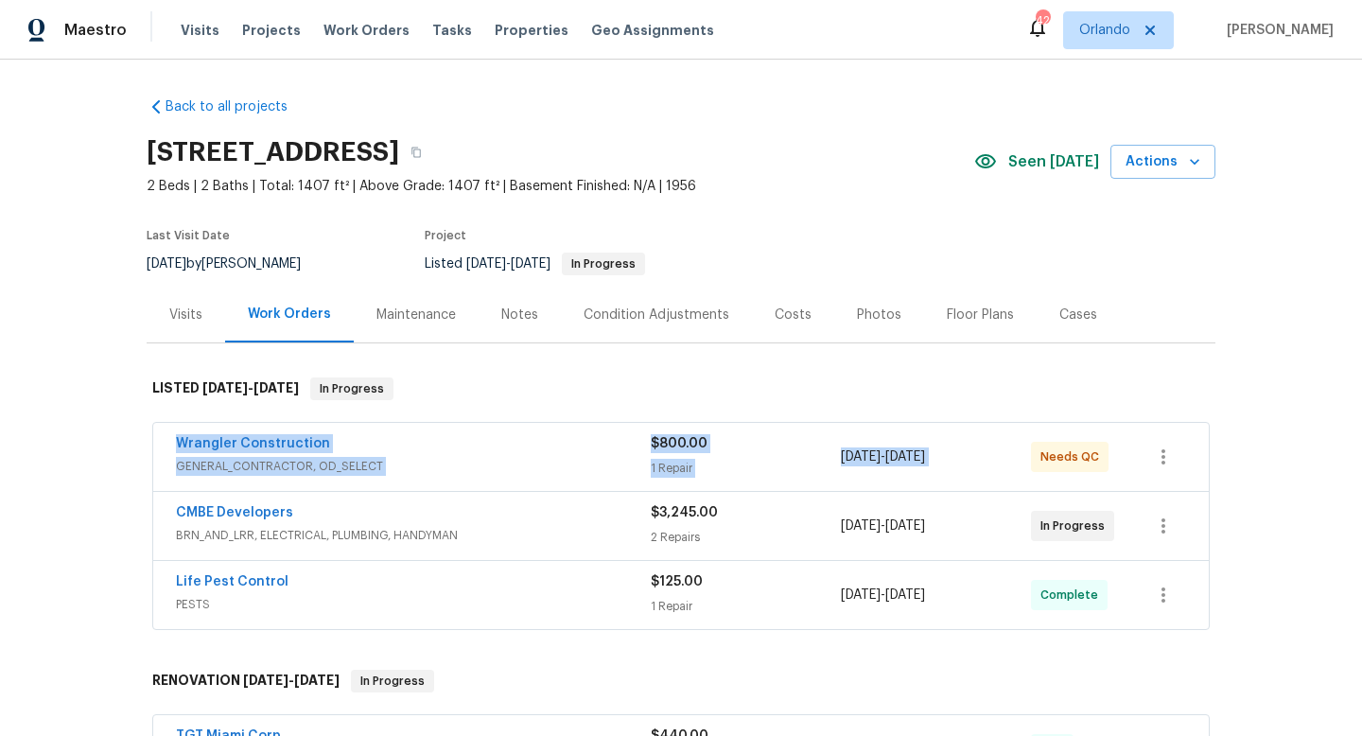
drag, startPoint x: 164, startPoint y: 434, endPoint x: 1108, endPoint y: 445, distance: 944.0
click at [1110, 445] on div "Wrangler Construction GENERAL_CONTRACTOR, OD_SELECT $800.00 1 Repair [DATE] - […" at bounding box center [681, 457] width 1056 height 68
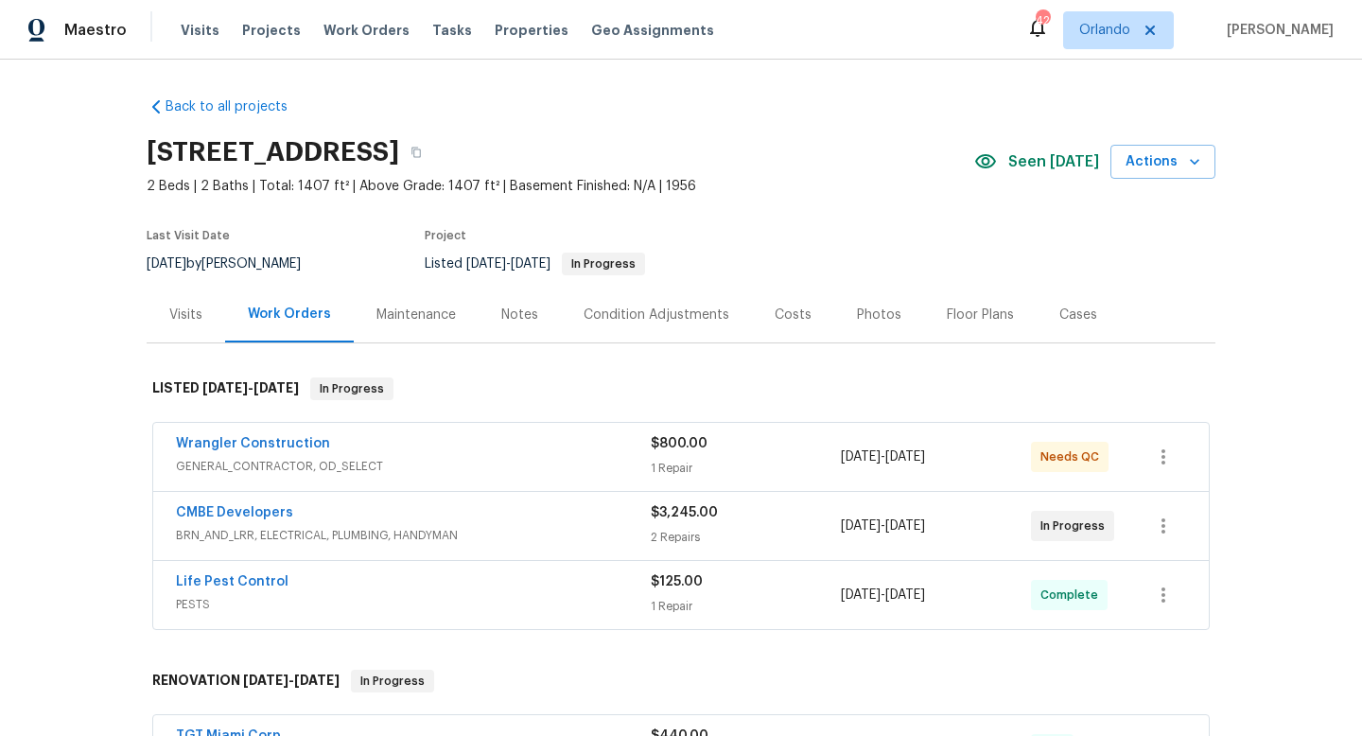
click at [91, 342] on div "Back to all projects [STREET_ADDRESS] 2 Beds | 2 Baths | Total: 1407 ft² | Abov…" at bounding box center [681, 398] width 1362 height 676
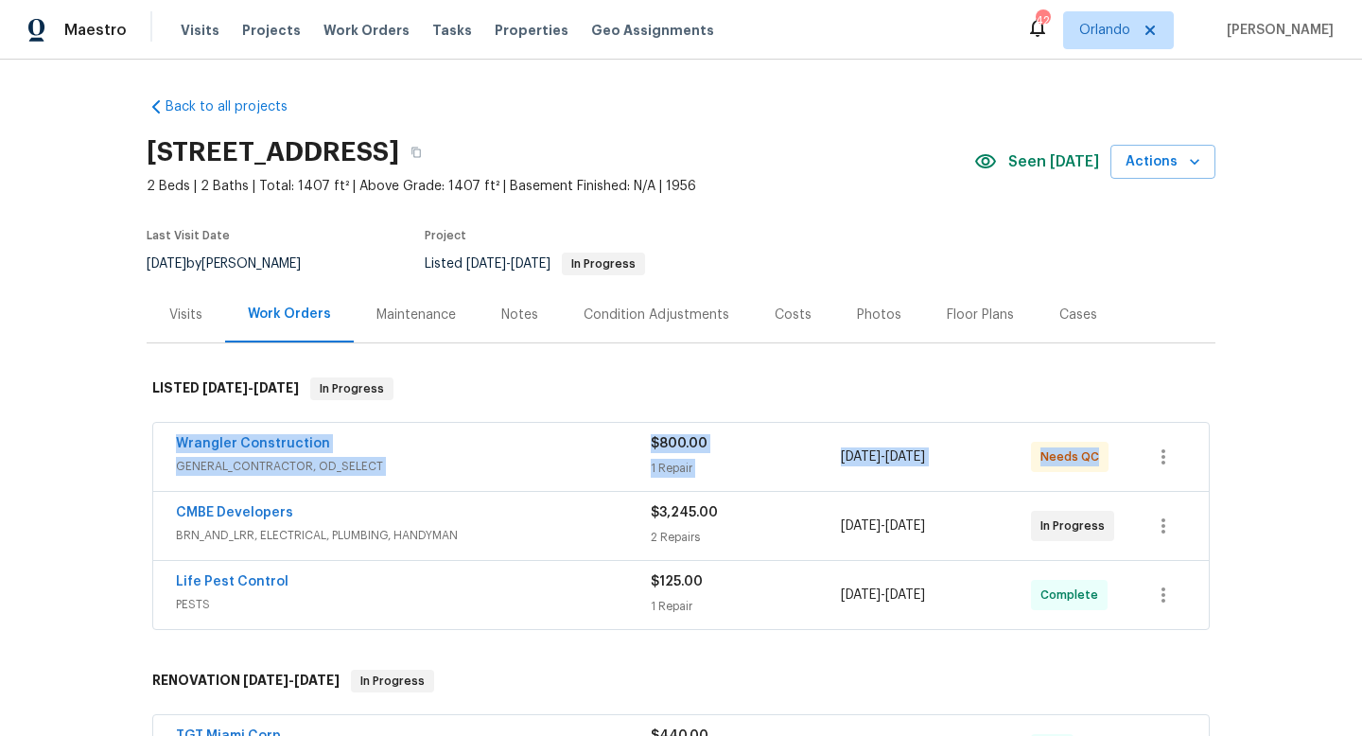
drag, startPoint x: 168, startPoint y: 440, endPoint x: 1123, endPoint y: 469, distance: 954.8
click at [1124, 469] on div "Wrangler Construction GENERAL_CONTRACTOR, OD_SELECT $800.00 1 Repair [DATE] - […" at bounding box center [681, 457] width 1056 height 68
copy div "Wrangler Construction GENERAL_CONTRACTOR, OD_SELECT $800.00 1 Repair [DATE] - […"
